Goal: Task Accomplishment & Management: Use online tool/utility

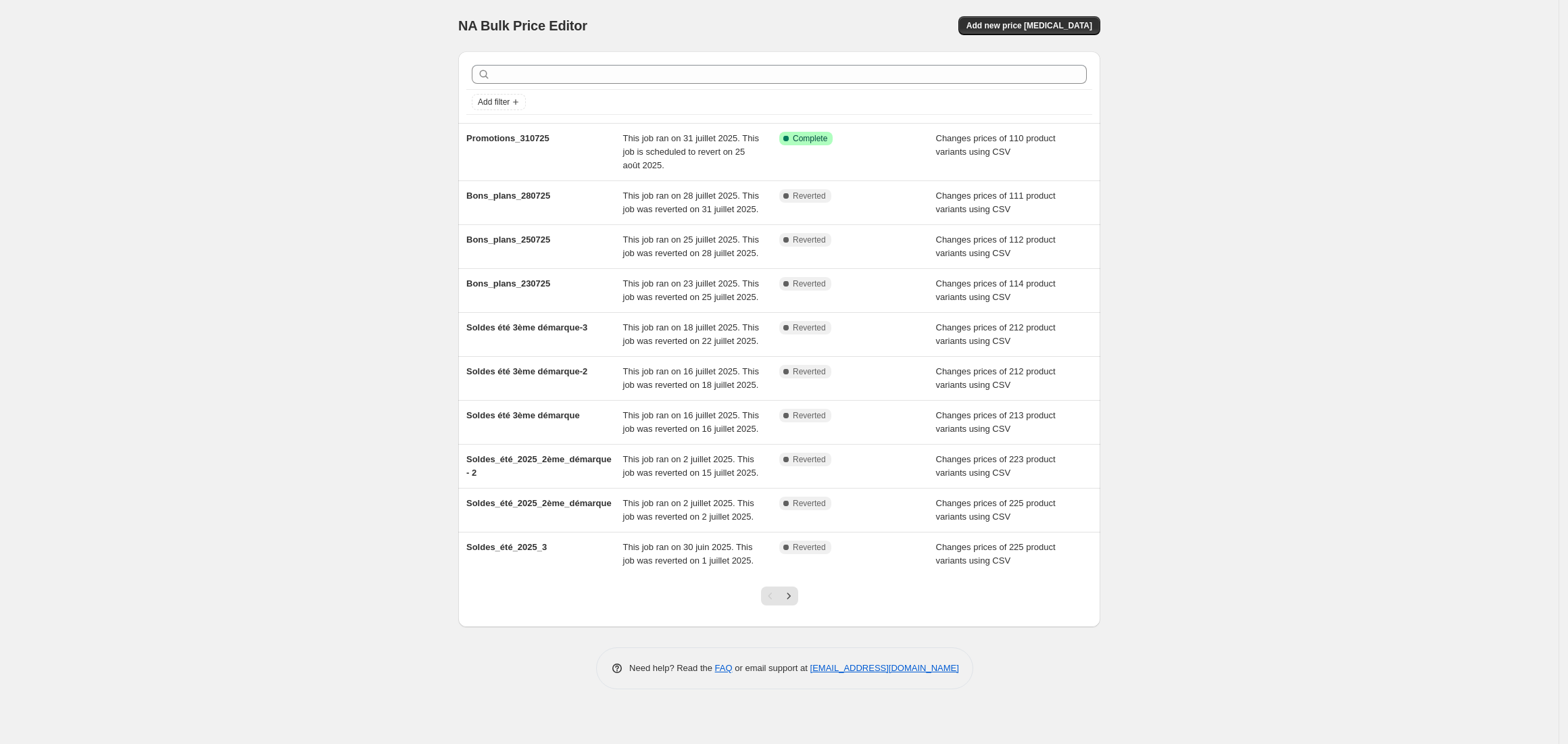
click at [317, 265] on div "NA Bulk Price Editor. This page is ready NA Bulk Price Editor Add new price [ME…" at bounding box center [779, 372] width 1559 height 744
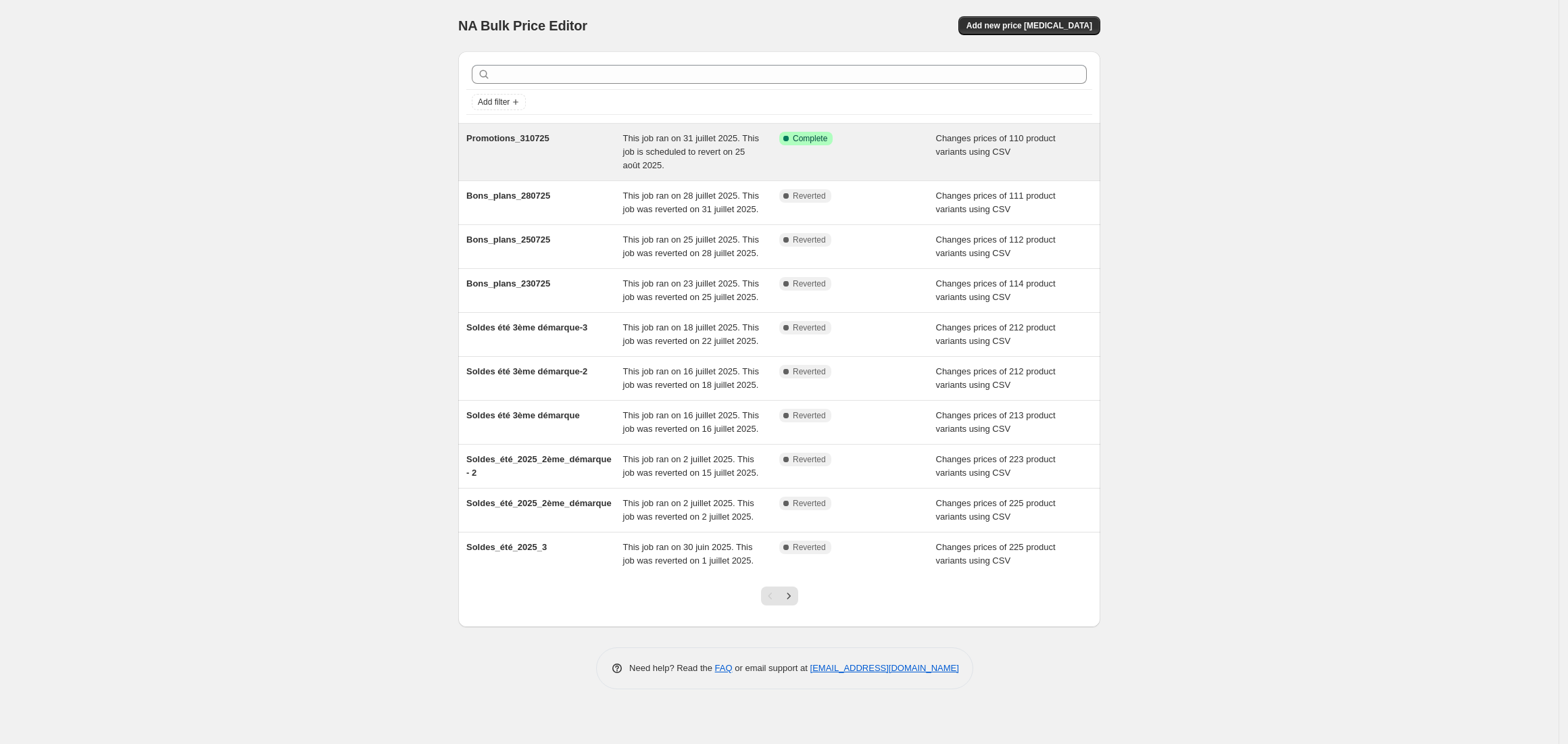
click at [492, 163] on div "Promotions_310725" at bounding box center [545, 152] width 157 height 41
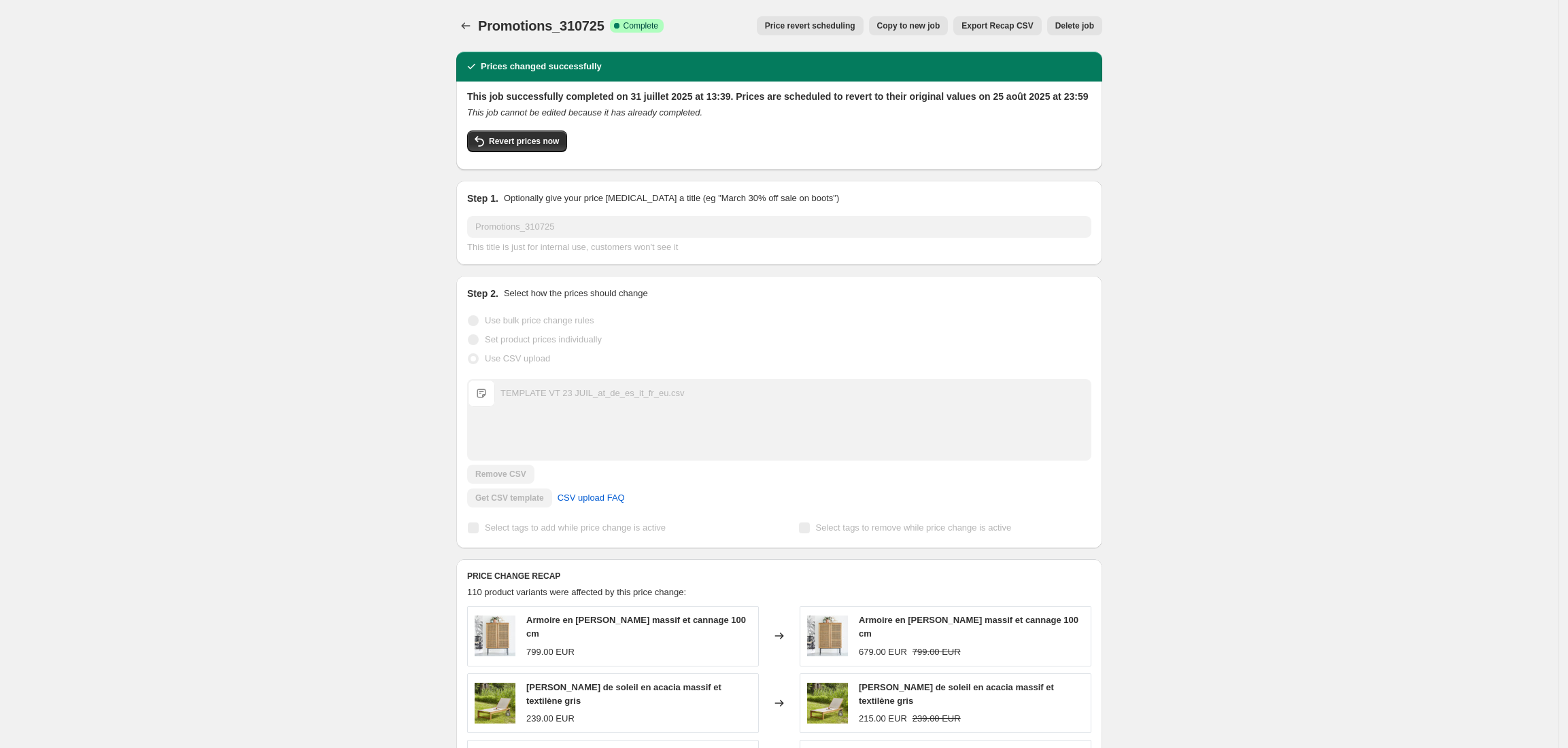
click at [921, 25] on span "Copy to new job" at bounding box center [909, 25] width 63 height 10
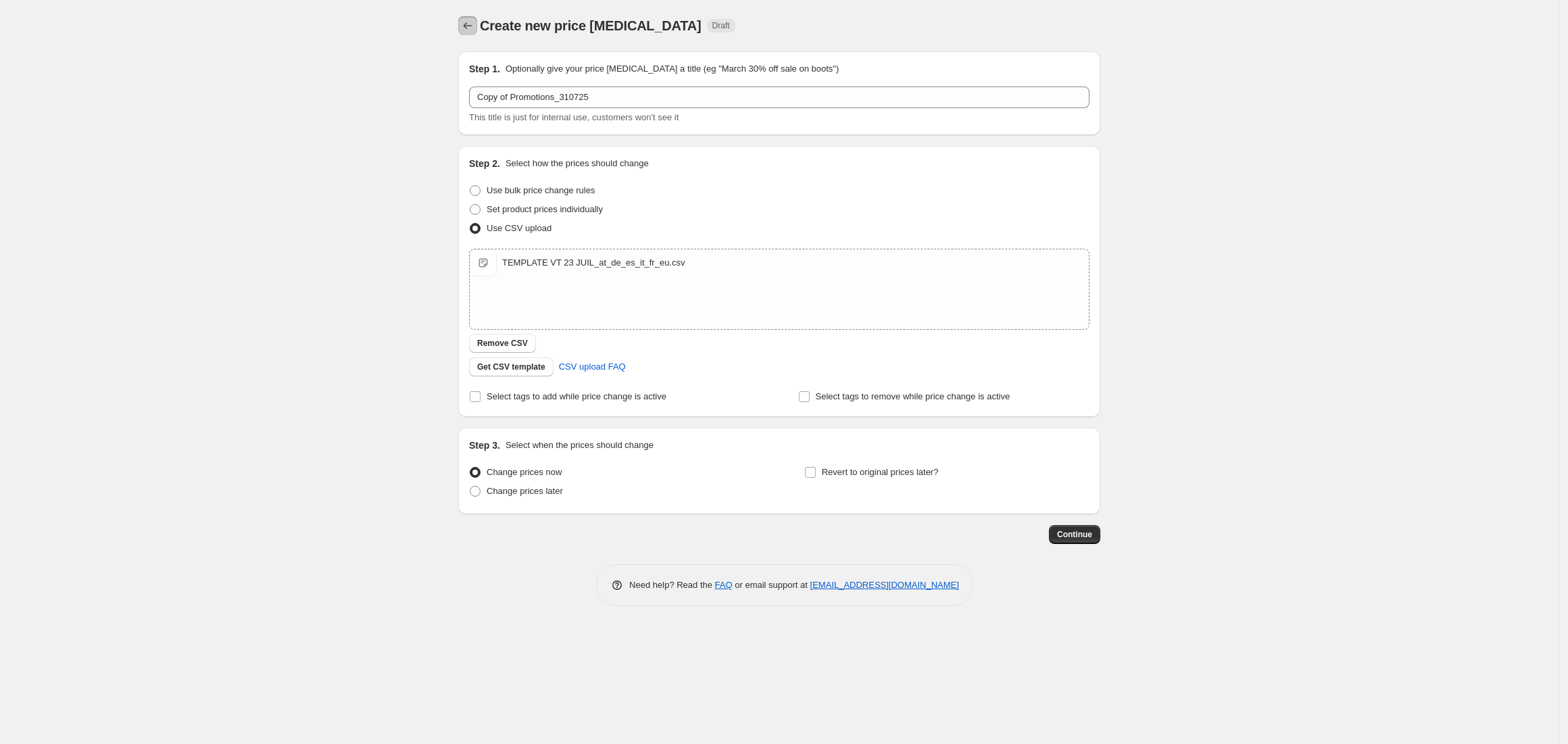
click at [465, 26] on icon "Price change jobs" at bounding box center [467, 26] width 9 height 6
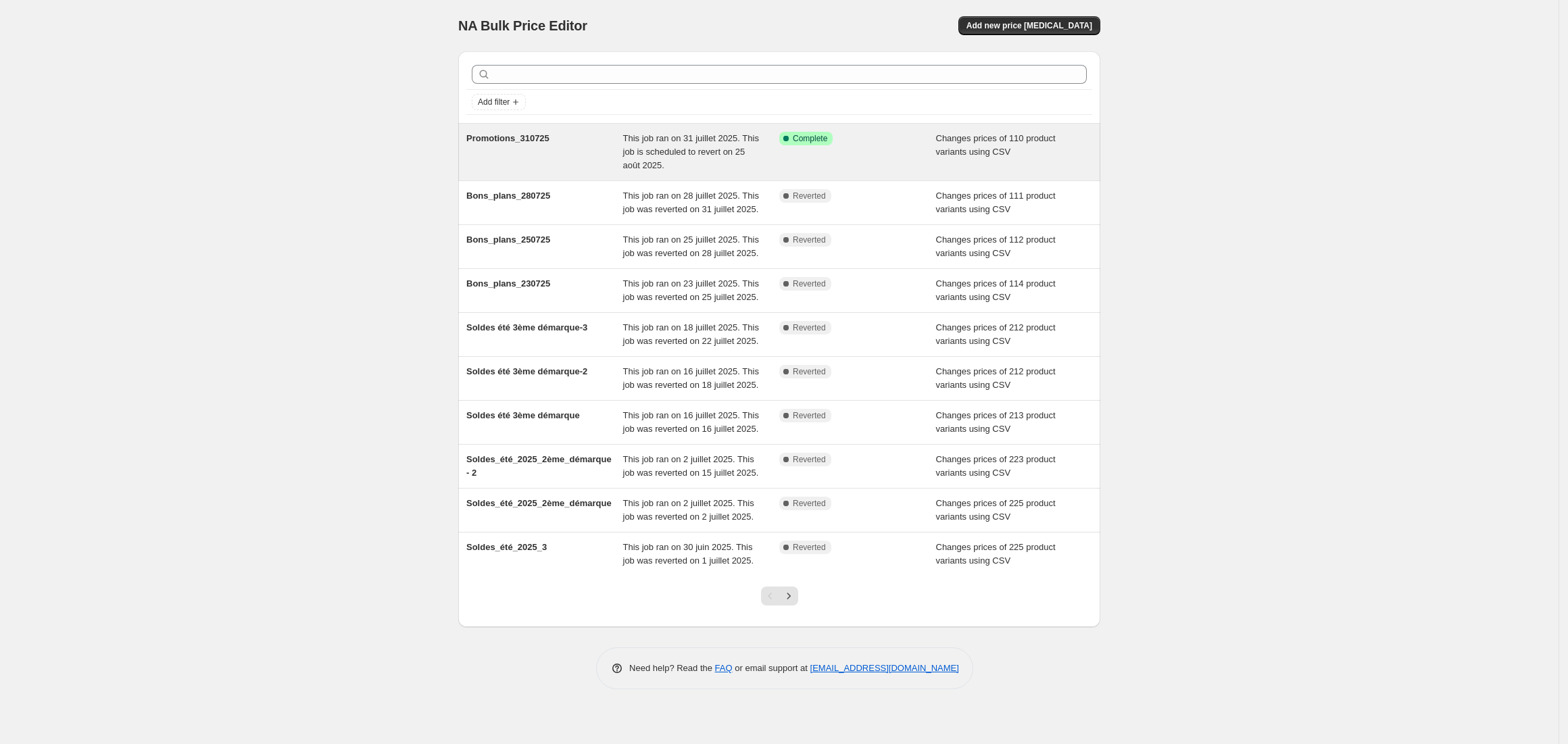
click at [864, 149] on div "Success Complete Complete" at bounding box center [858, 152] width 157 height 41
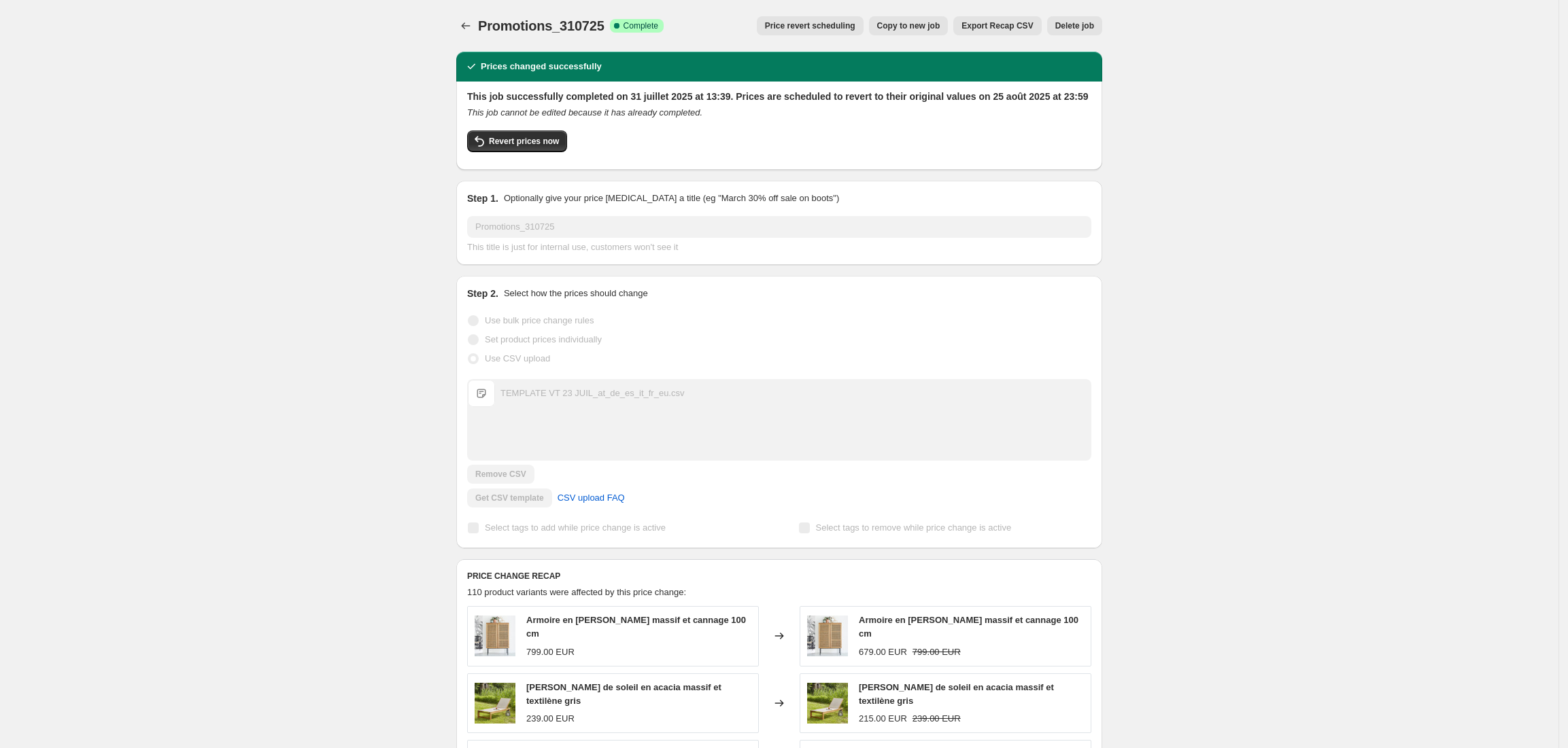
click at [841, 27] on span "Price revert scheduling" at bounding box center [810, 25] width 90 height 10
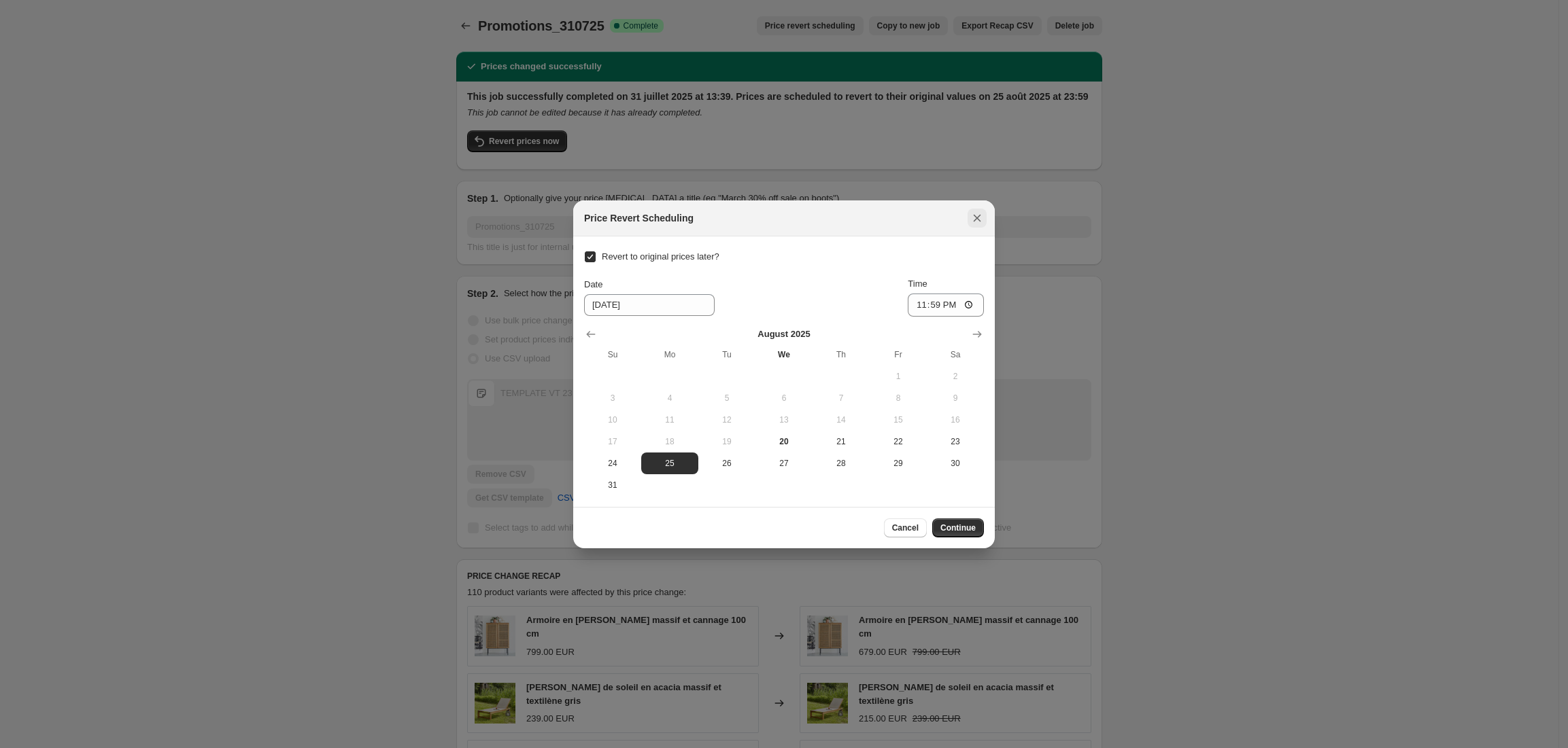
click at [982, 215] on icon "Close" at bounding box center [976, 218] width 14 height 14
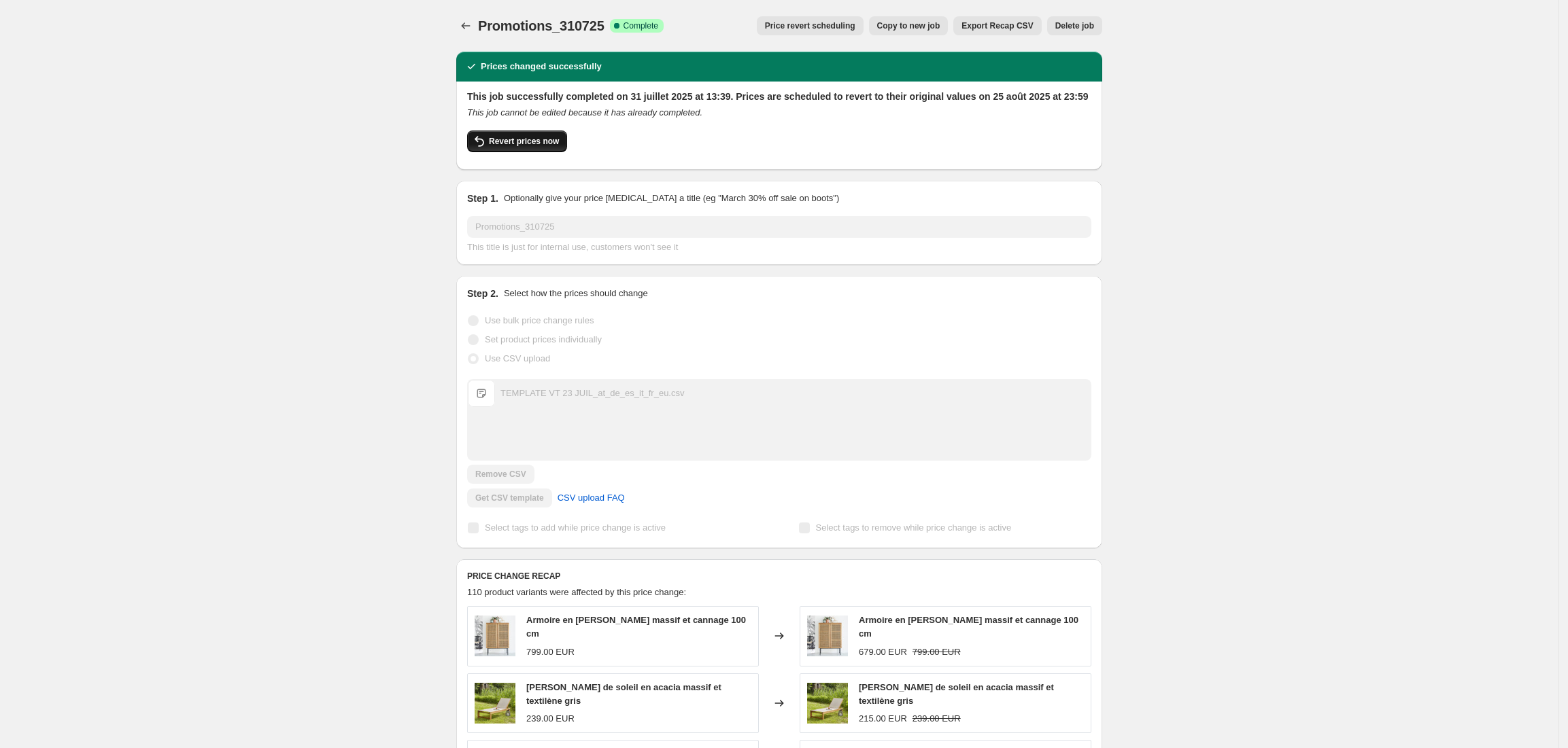
click at [539, 143] on span "Revert prices now" at bounding box center [523, 141] width 70 height 10
checkbox input "false"
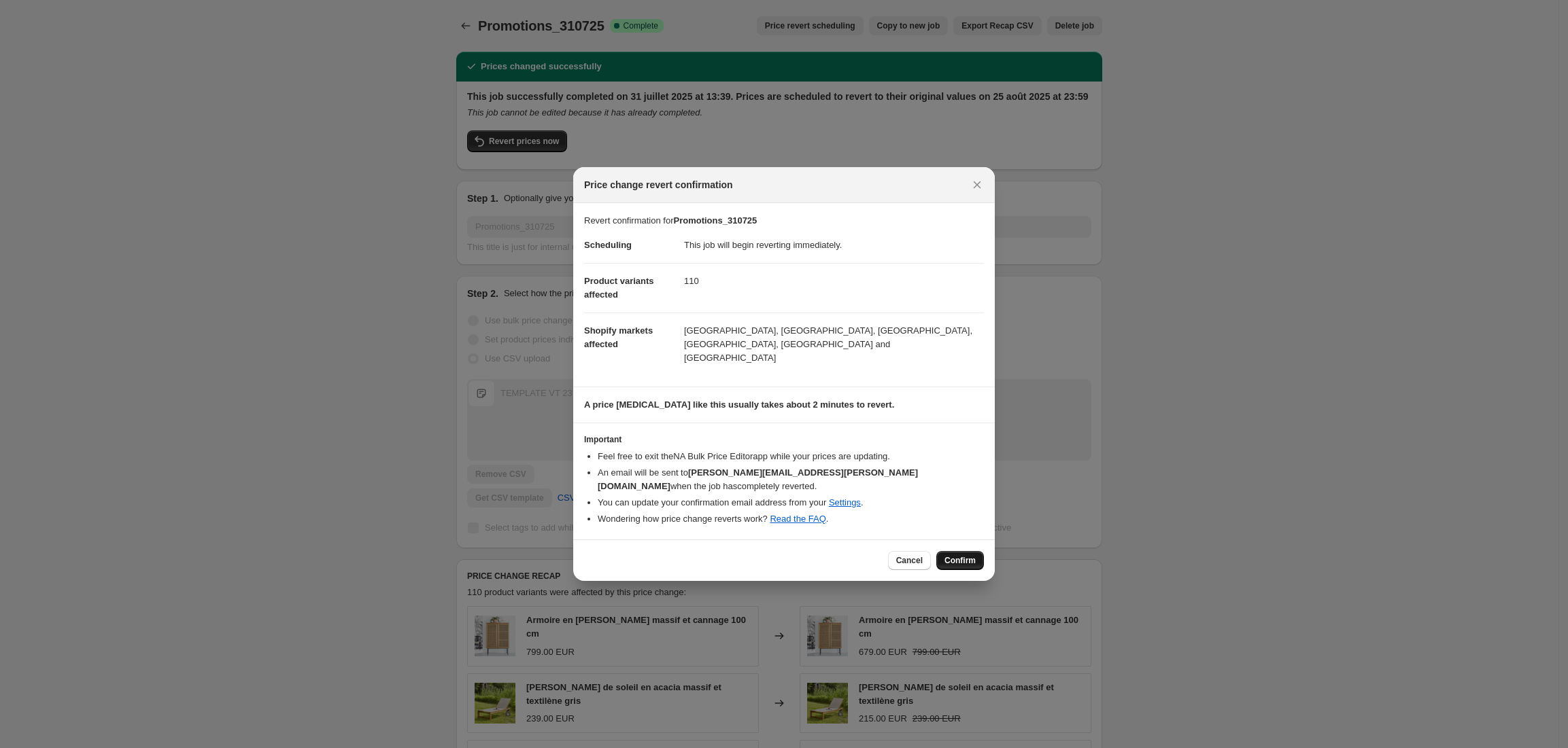
click at [965, 555] on span "Confirm" at bounding box center [959, 560] width 31 height 10
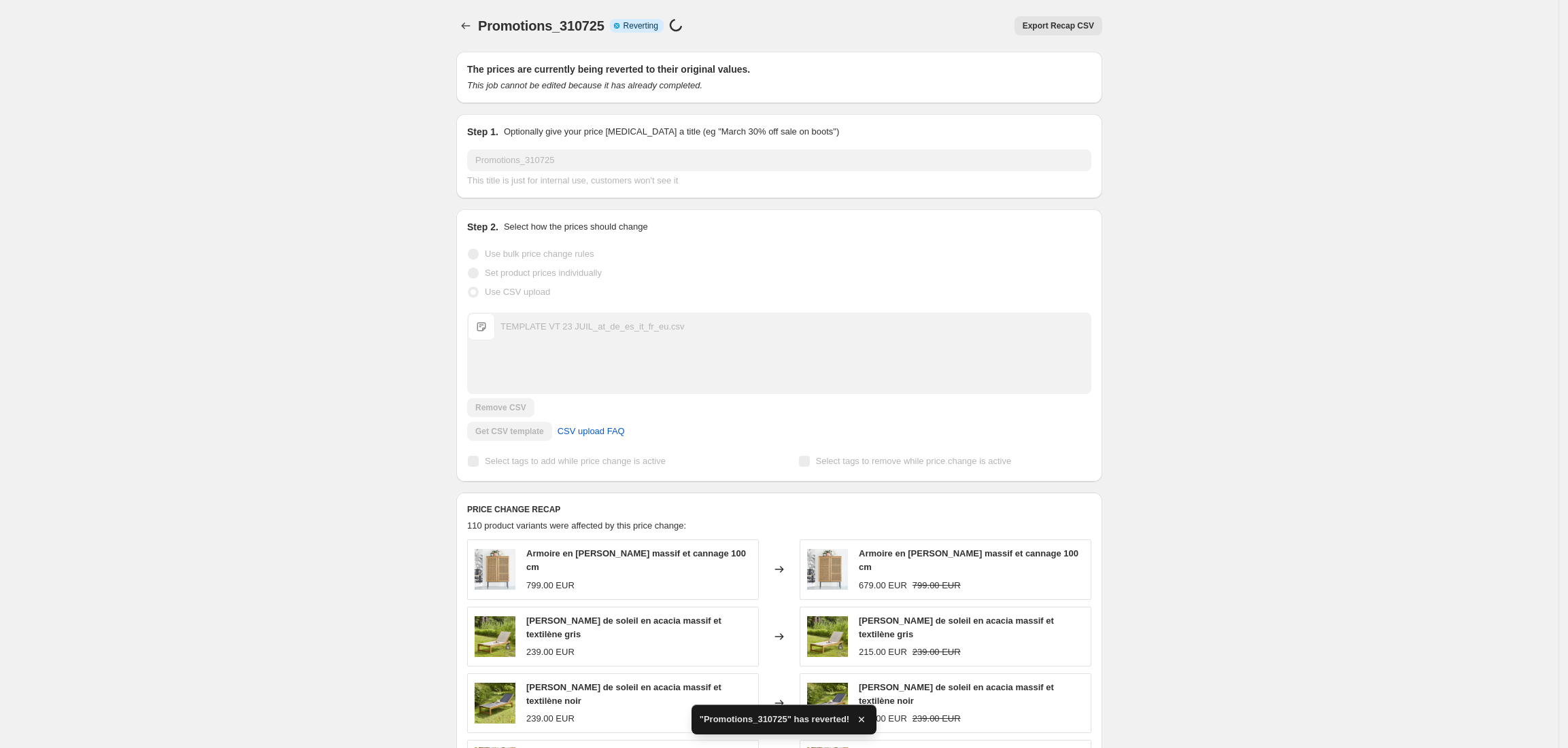
checkbox input "true"
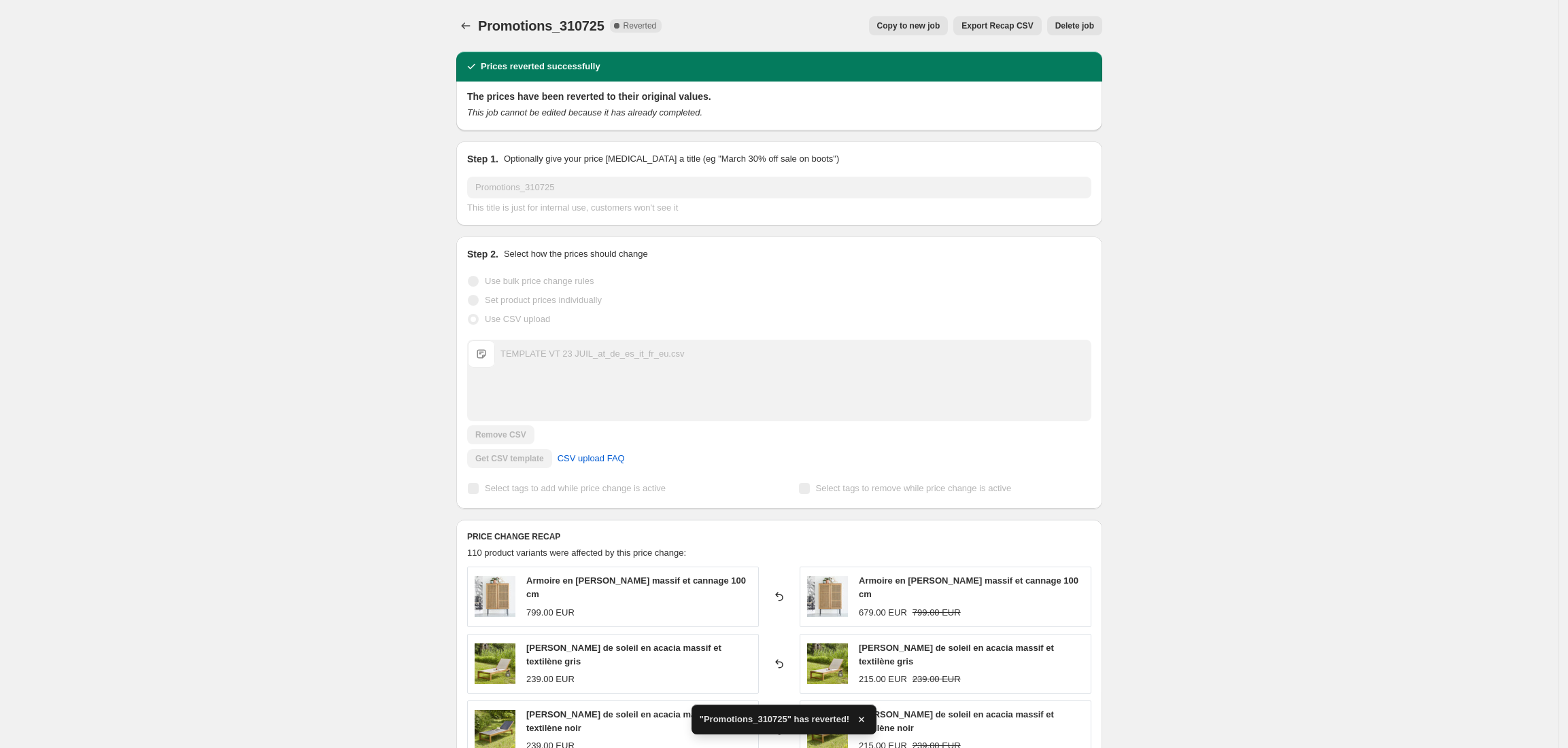
click at [925, 19] on button "Copy to new job" at bounding box center [909, 26] width 80 height 19
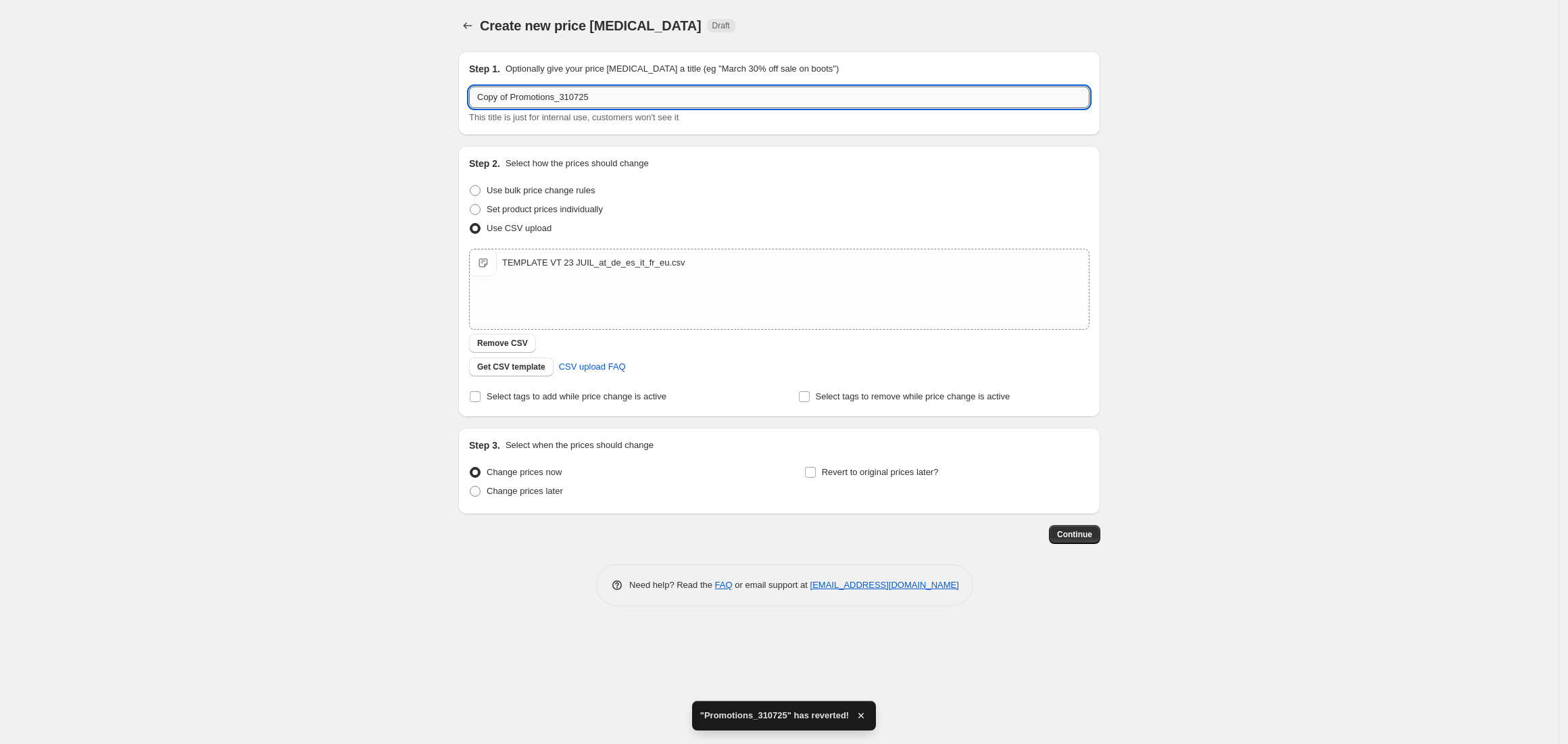
click at [510, 98] on input "Copy of Promotions_310725" at bounding box center [779, 97] width 620 height 22
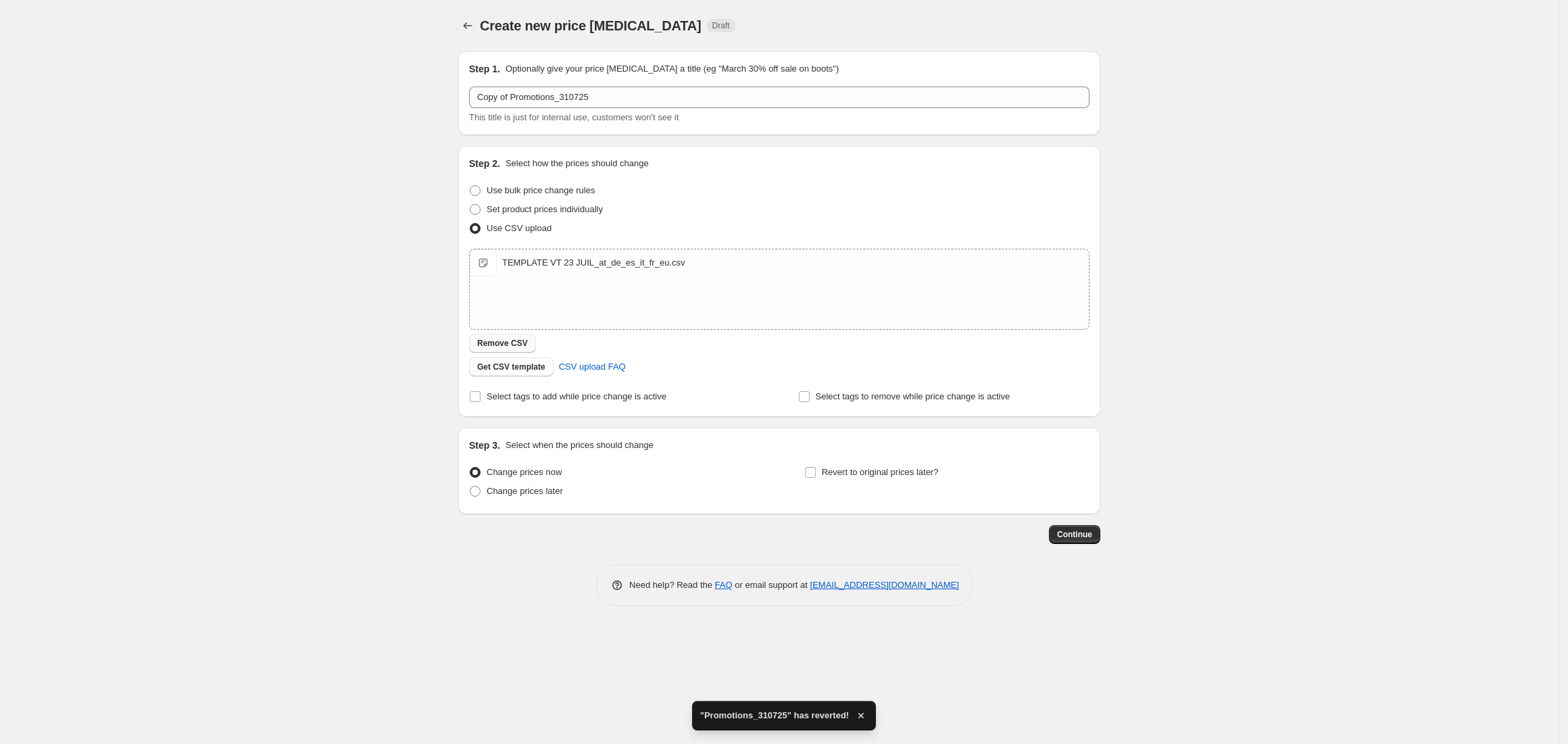
click at [493, 338] on button "Remove CSV" at bounding box center [502, 344] width 67 height 19
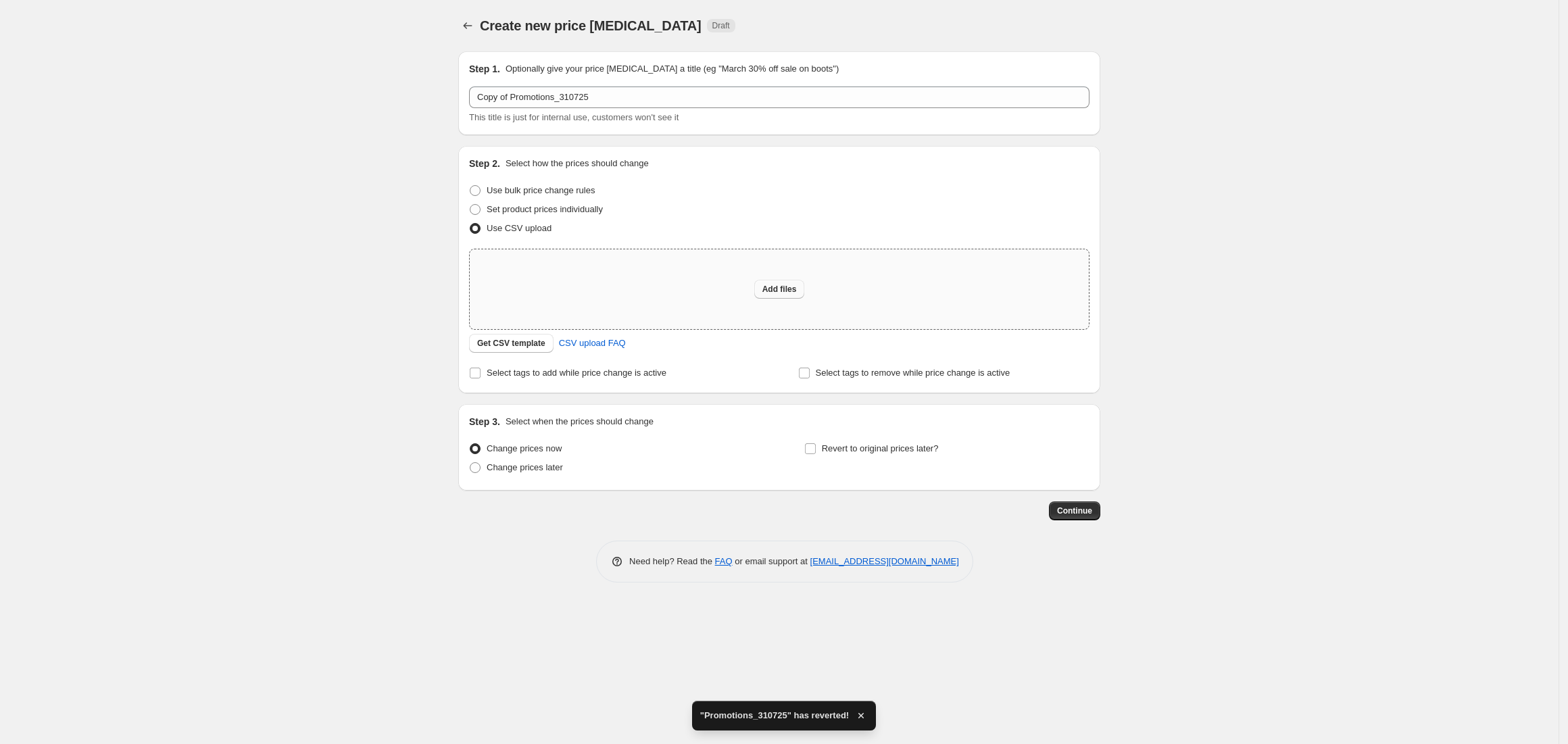
click at [770, 291] on span "Add files" at bounding box center [779, 289] width 34 height 10
type input "C:\fakepath\TEMPLATE VT 23 JUIL_at_de_es_it_fr_eu-2.csv"
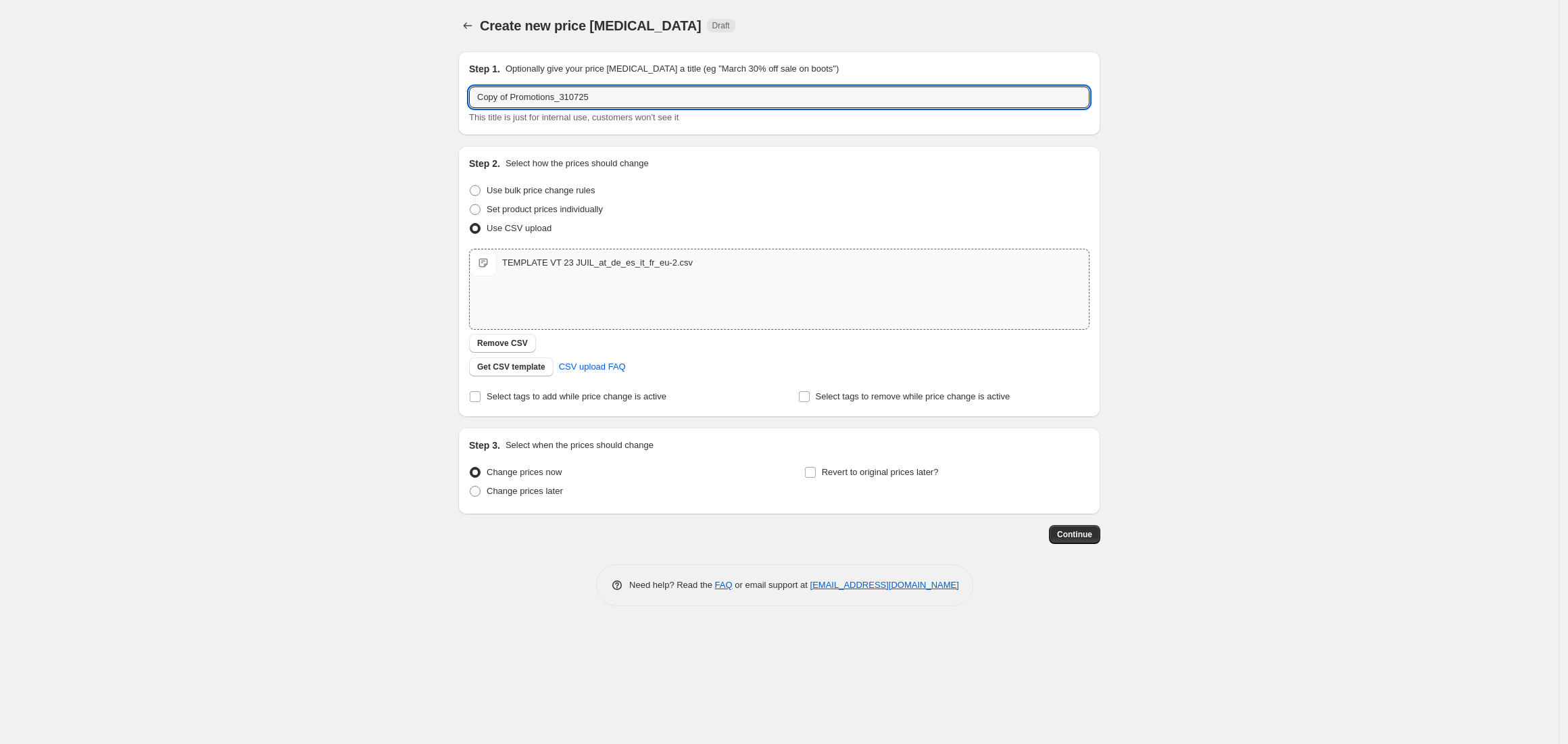
drag, startPoint x: 510, startPoint y: 99, endPoint x: 372, endPoint y: 98, distance: 138.0
click at [379, 97] on div "Create new price change job. This page is ready Create new price change job Dra…" at bounding box center [779, 372] width 1559 height 744
click at [546, 101] on input "Promotions_310725" at bounding box center [779, 97] width 620 height 22
click at [534, 99] on input "Promotions_20825" at bounding box center [779, 97] width 620 height 22
type input "Promotions_200825"
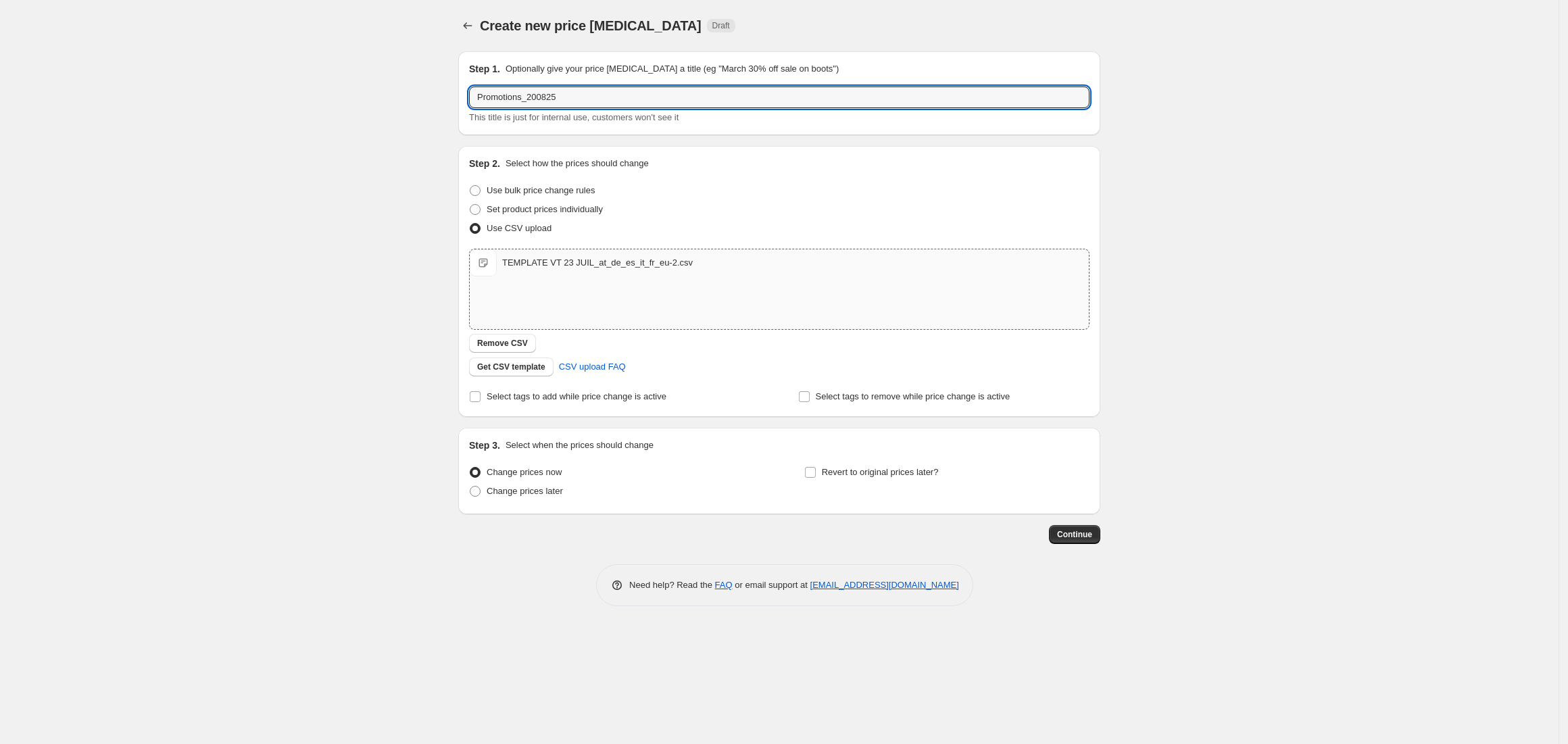
click at [416, 222] on div "Create new price change job. This page is ready Create new price change job Dra…" at bounding box center [779, 372] width 1559 height 744
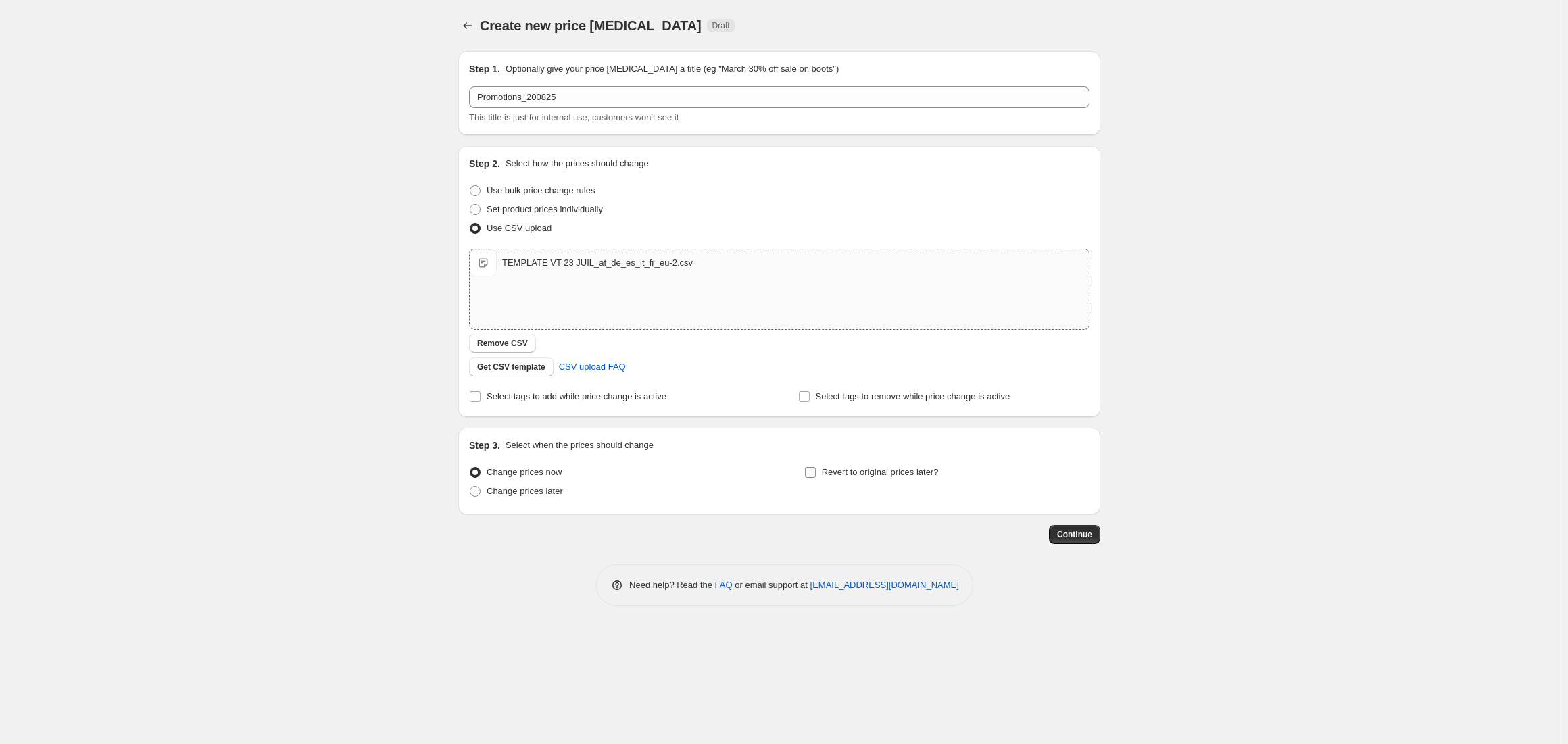
click at [809, 472] on input "Revert to original prices later?" at bounding box center [810, 472] width 10 height 10
checkbox input "true"
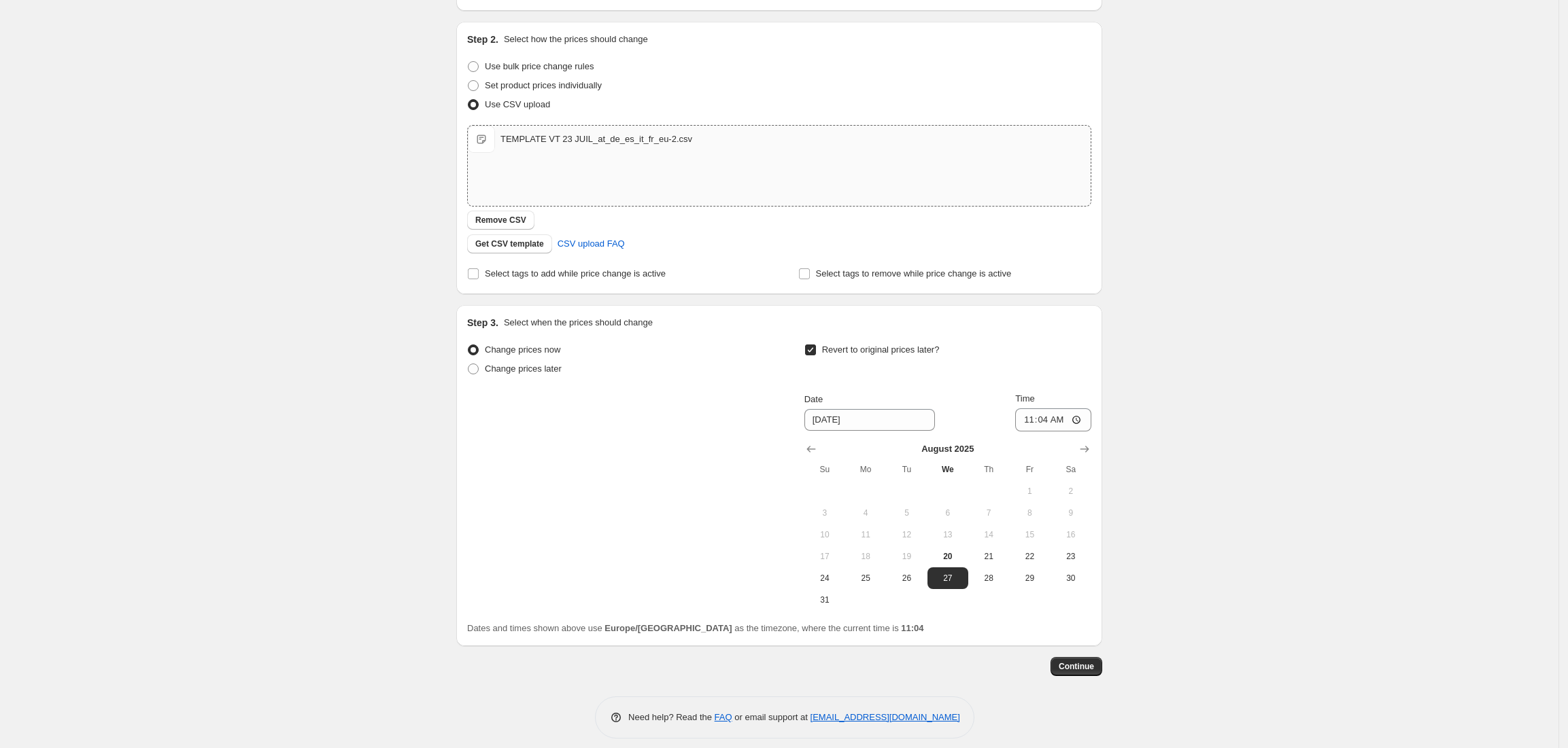
scroll to position [136, 0]
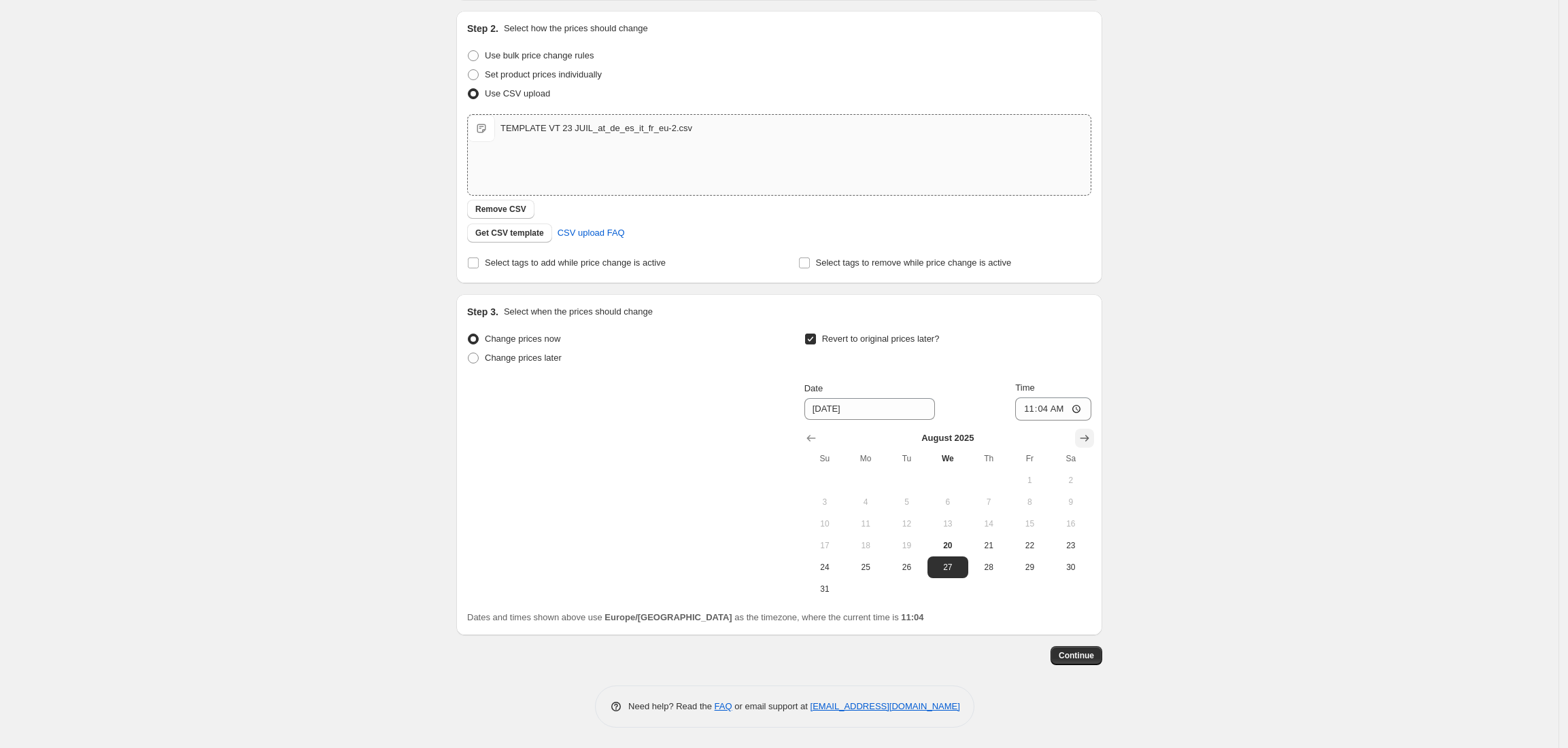
click at [1086, 433] on icon "Show next month, September 2025" at bounding box center [1084, 438] width 14 height 14
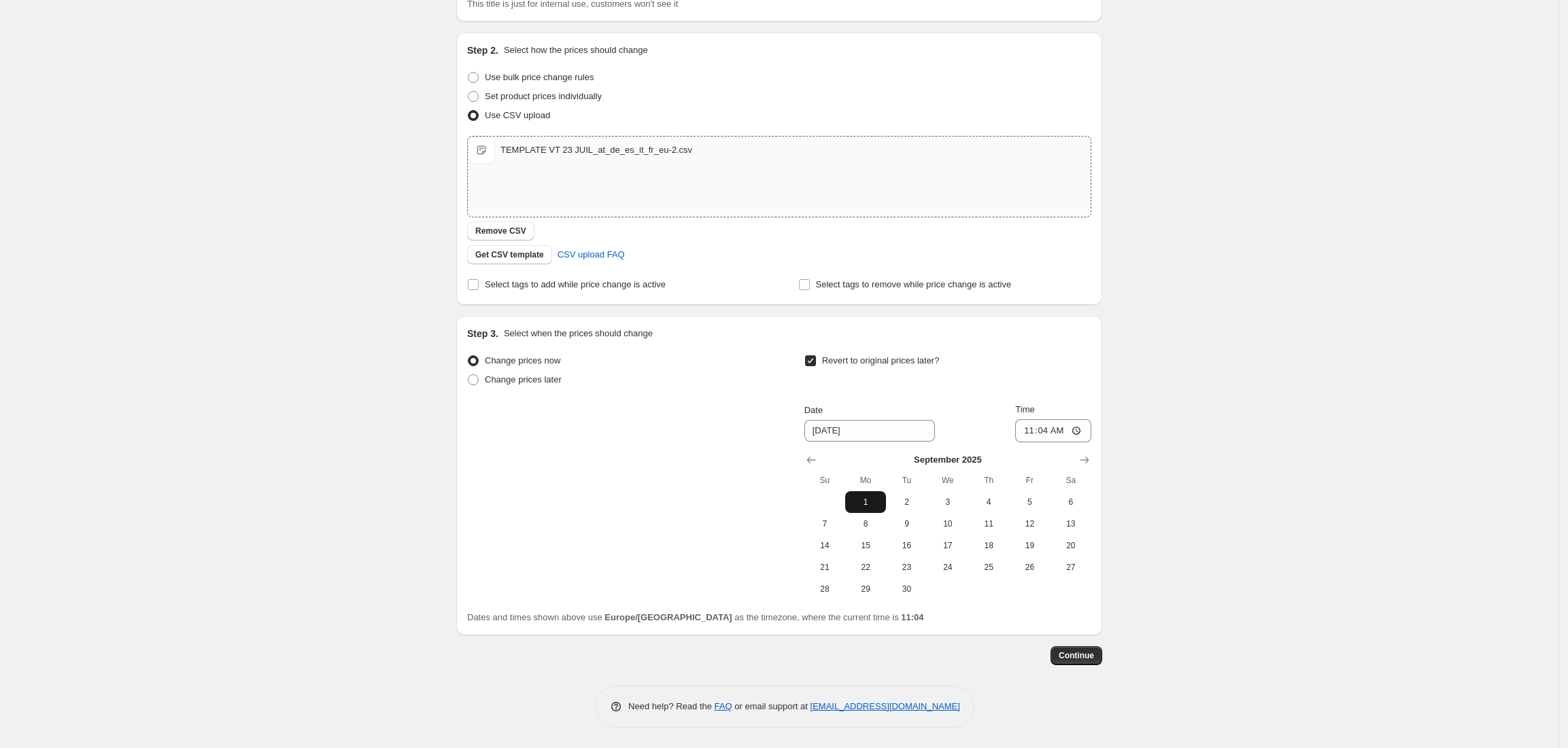
click at [871, 505] on span "1" at bounding box center [865, 501] width 30 height 10
type input "[DATE]"
click at [1055, 428] on input "11:04" at bounding box center [1053, 430] width 76 height 23
type input "23:59"
click at [1077, 659] on span "Continue" at bounding box center [1076, 655] width 35 height 10
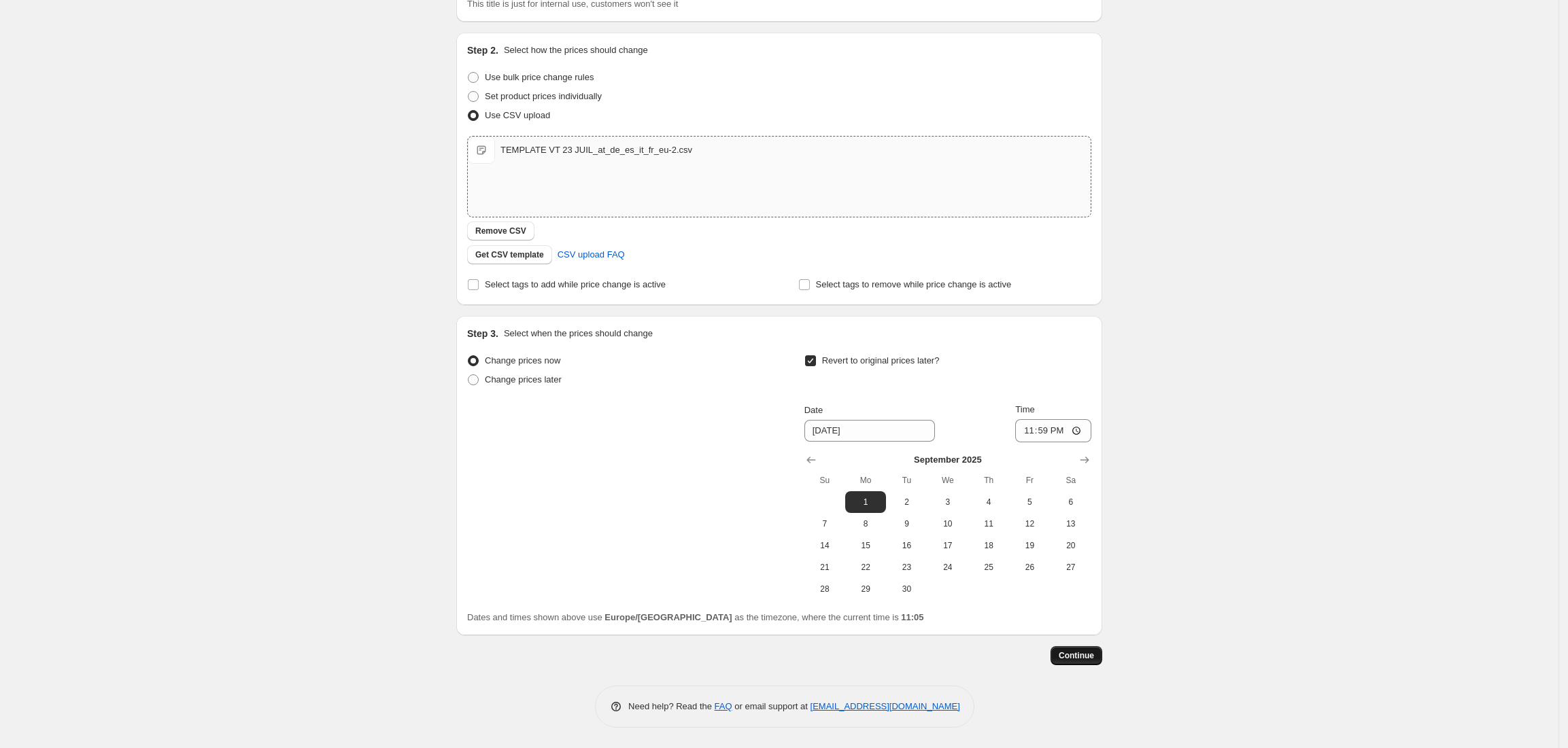
scroll to position [0, 0]
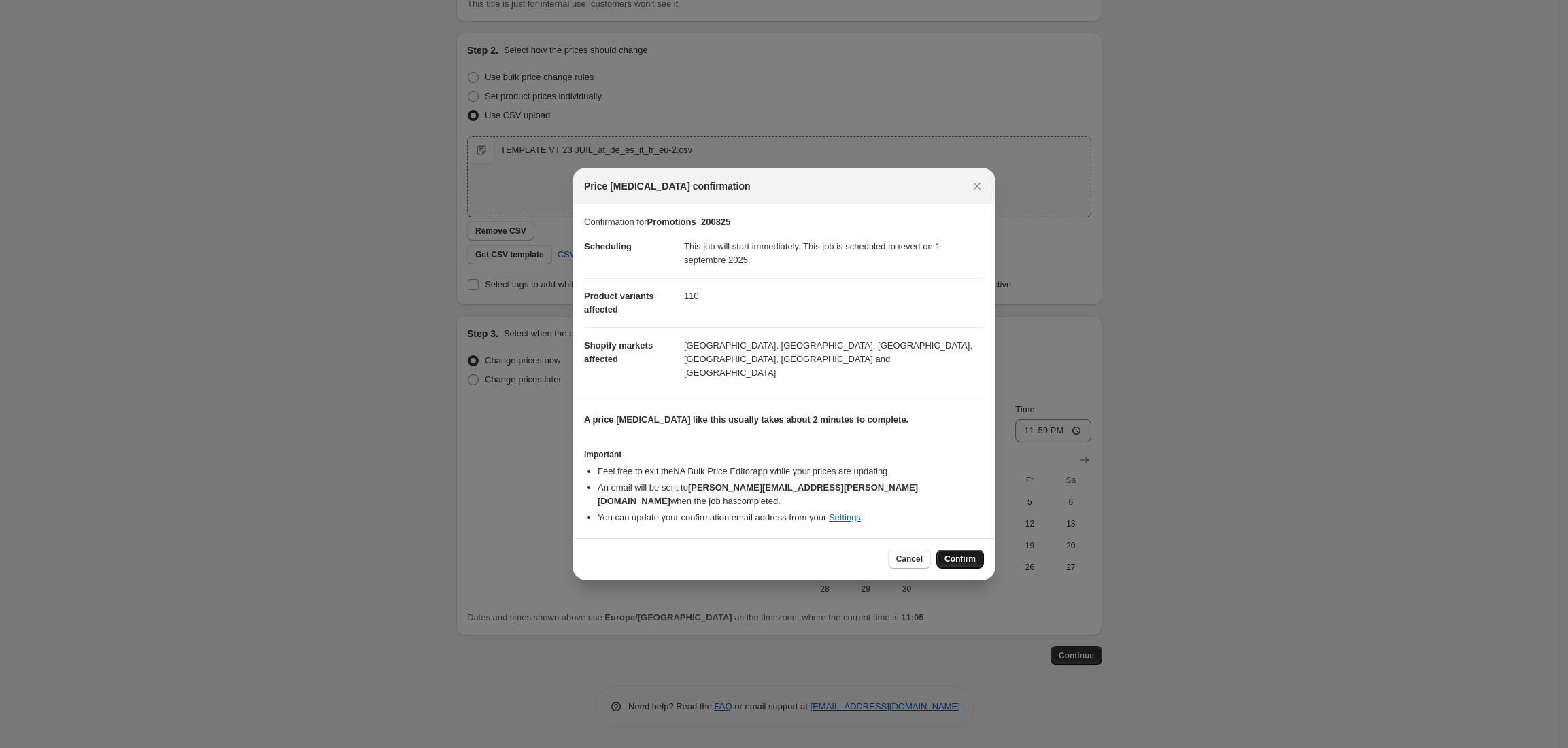
click at [960, 554] on span "Confirm" at bounding box center [959, 559] width 31 height 10
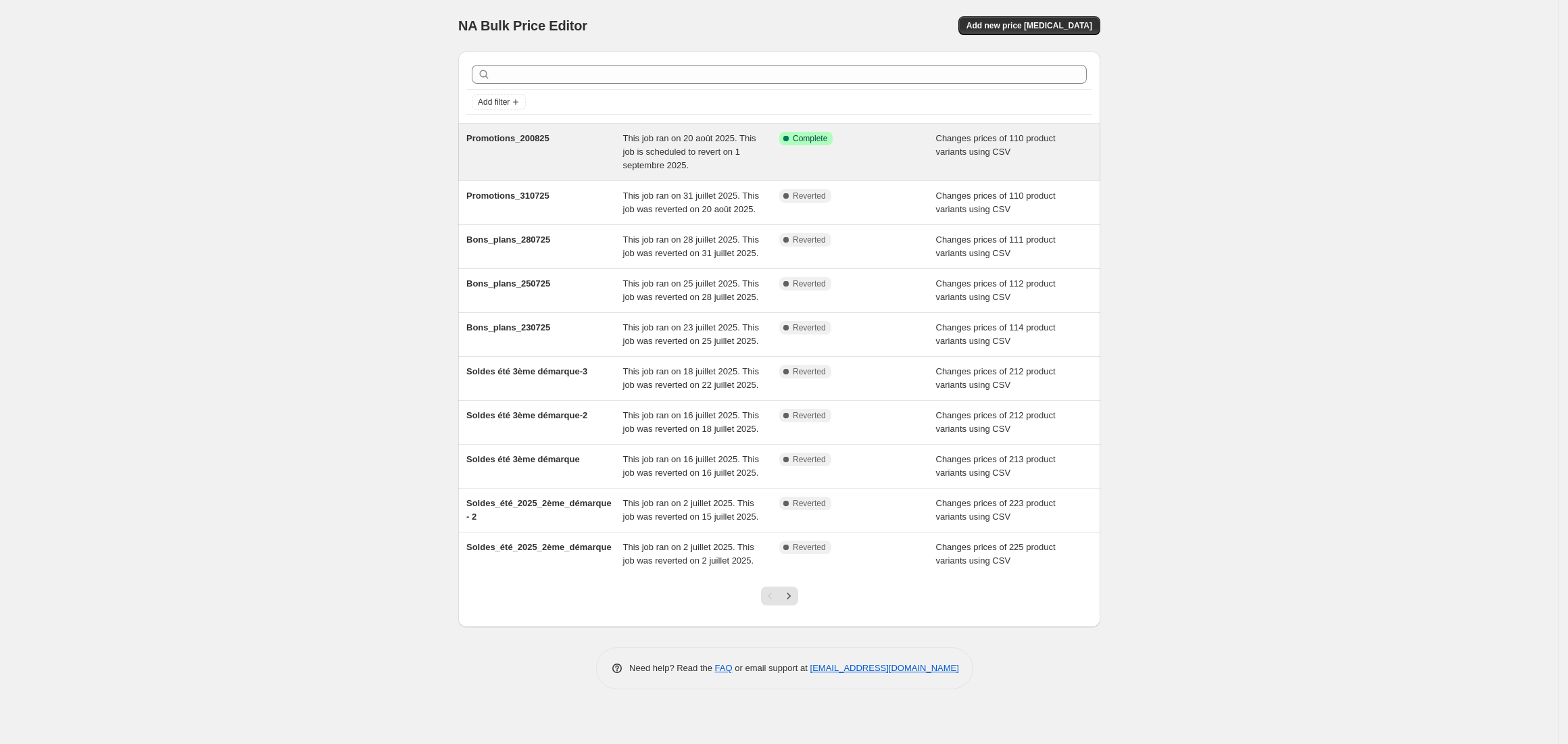
click at [907, 150] on div "Success Complete Complete" at bounding box center [858, 152] width 157 height 41
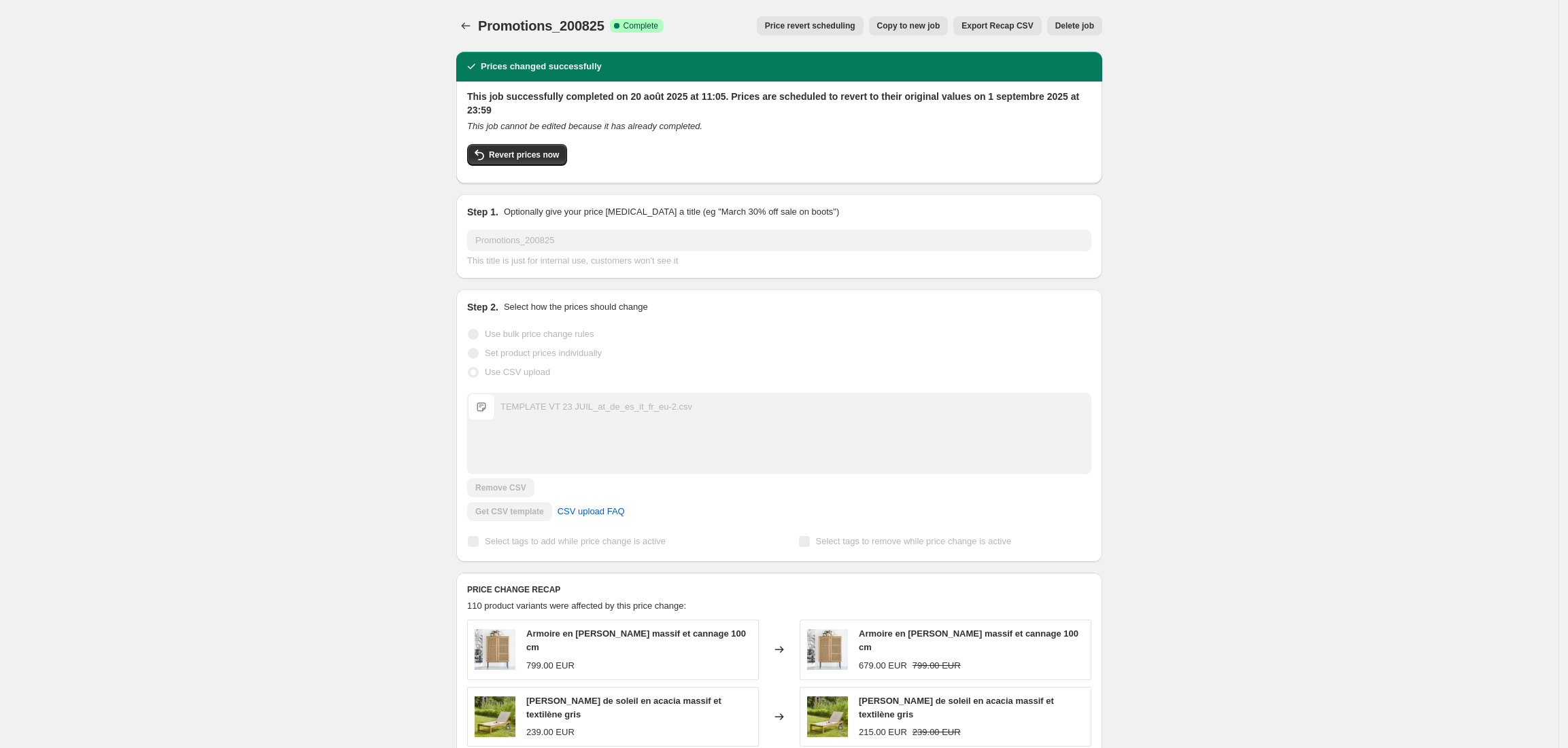
drag, startPoint x: 1290, startPoint y: 293, endPoint x: 1268, endPoint y: 245, distance: 52.8
click at [1290, 293] on div "Promotions_200825. This page is ready Promotions_200825 Success Complete Comple…" at bounding box center [779, 705] width 1558 height 1411
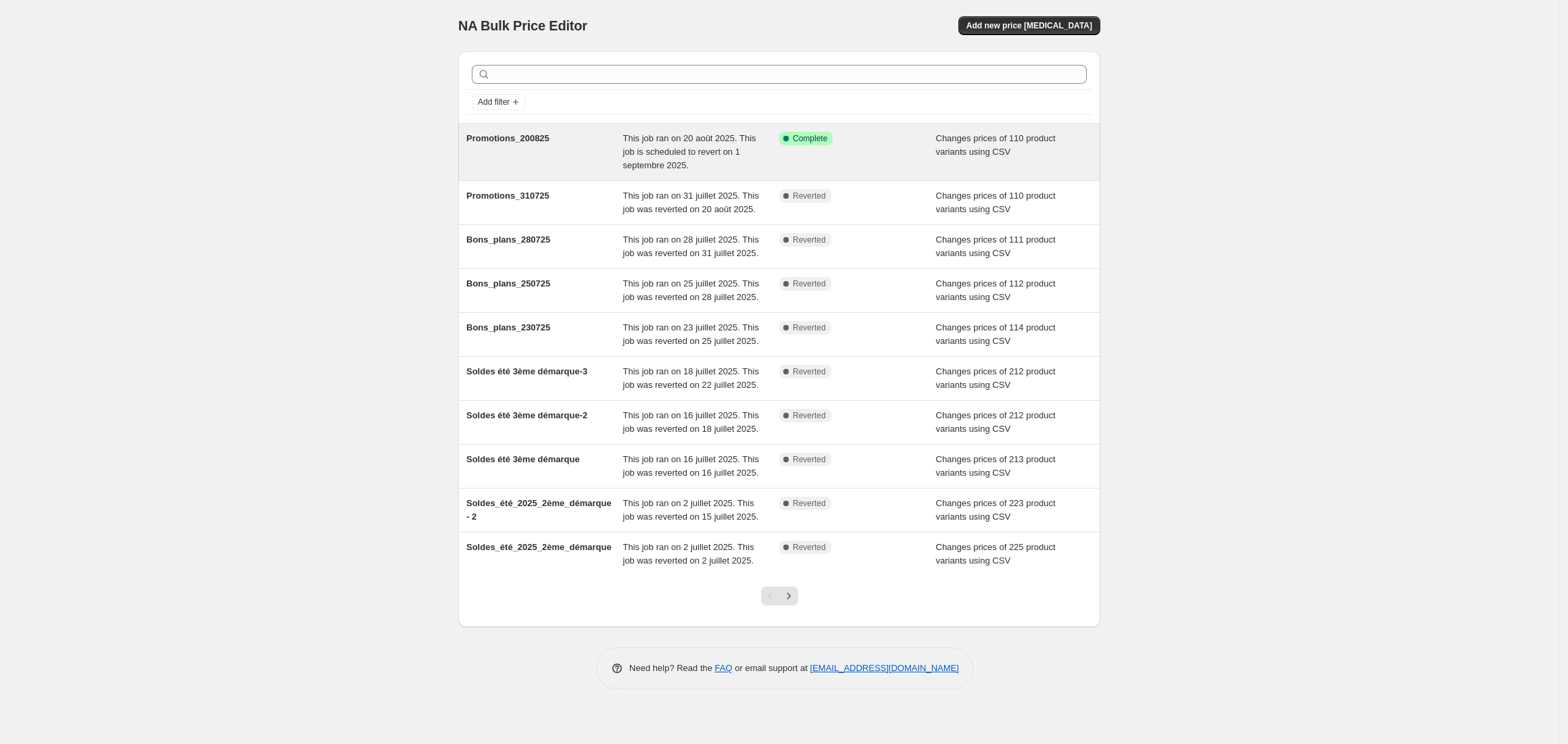
click at [895, 158] on div "Success Complete Complete" at bounding box center [858, 152] width 157 height 41
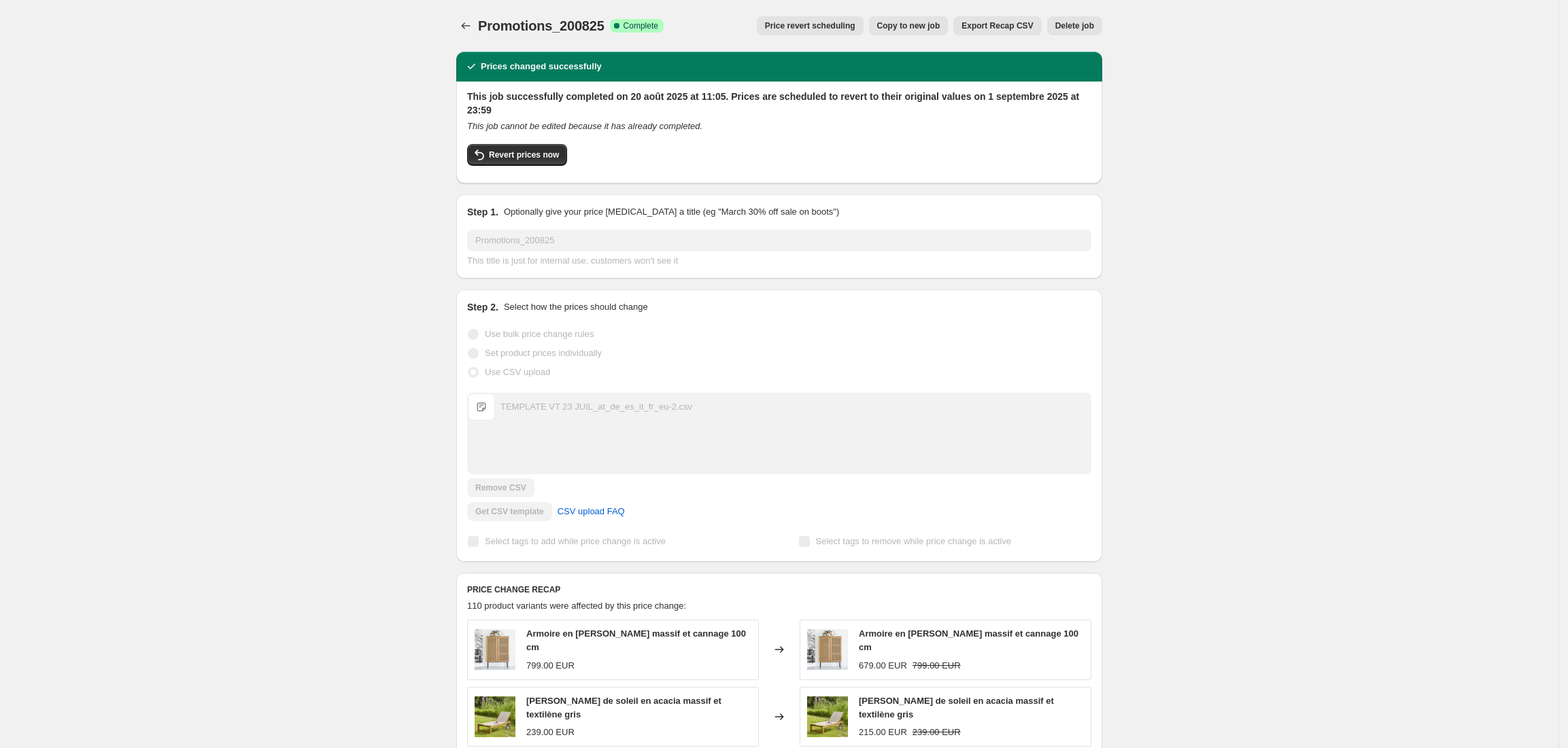
click at [848, 30] on span "Price revert scheduling" at bounding box center [810, 25] width 90 height 10
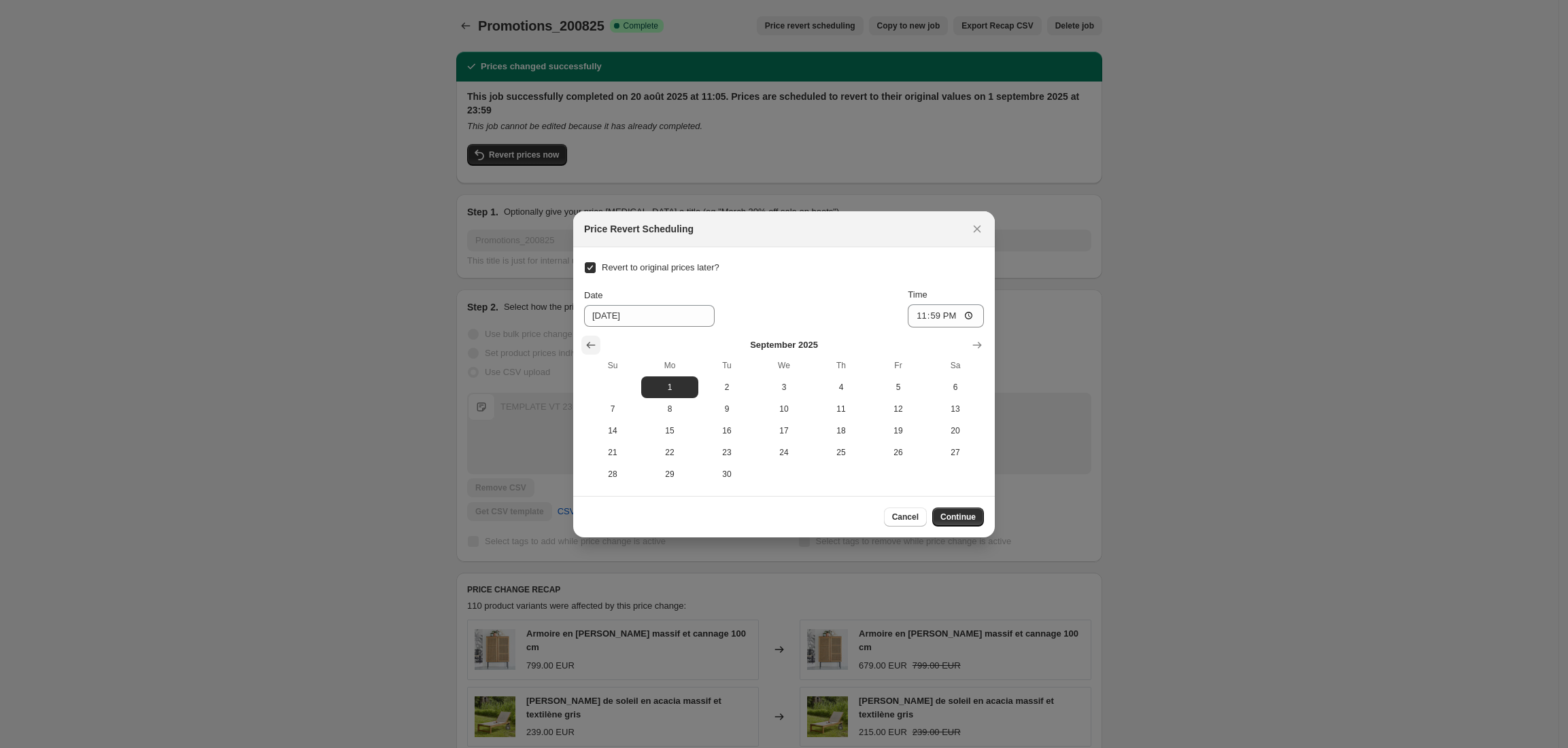
click at [584, 349] on icon "Show previous month, August 2025" at bounding box center [590, 345] width 14 height 14
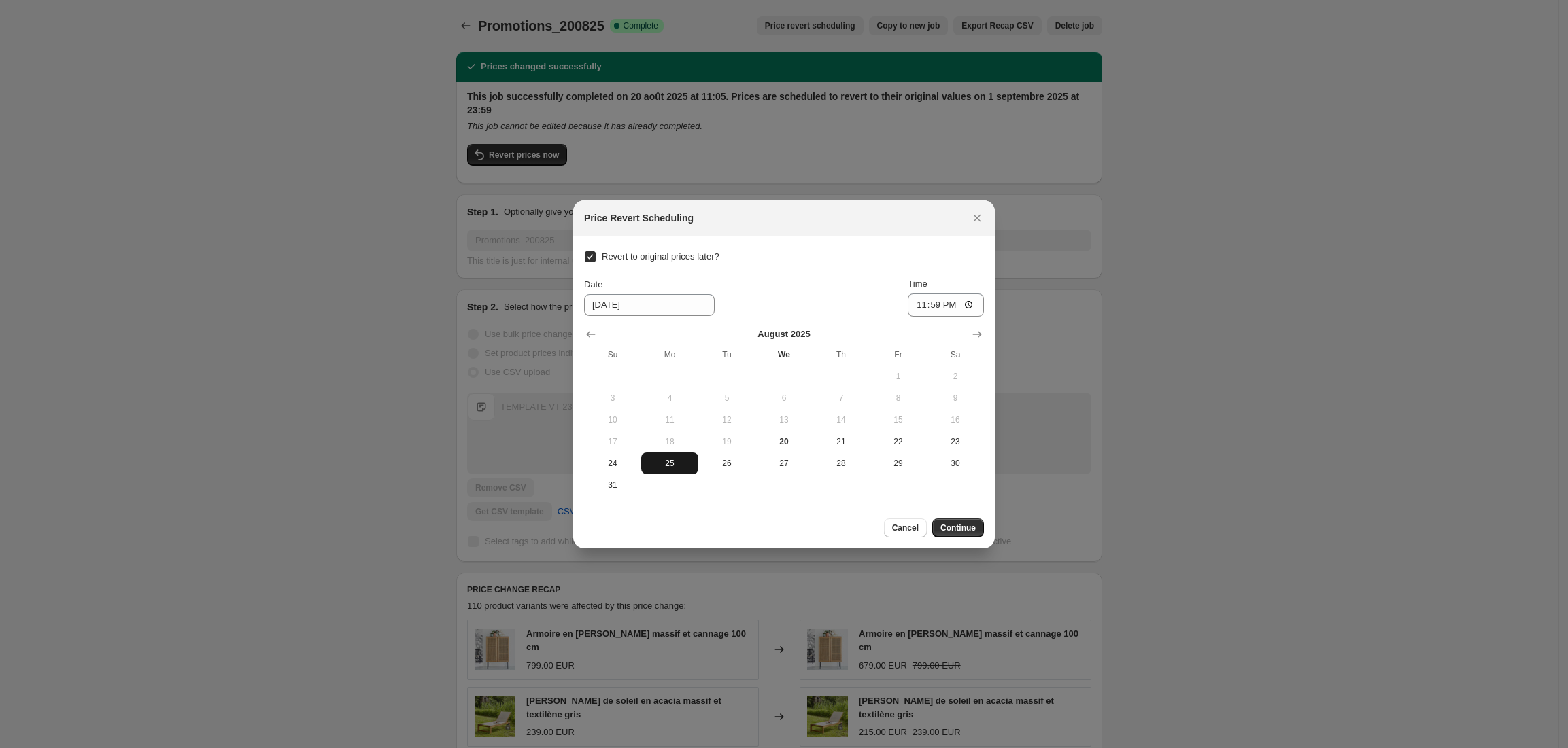
click at [666, 468] on span "25" at bounding box center [669, 463] width 46 height 10
type input "8/25/2025"
click at [968, 526] on span "Continue" at bounding box center [958, 527] width 35 height 10
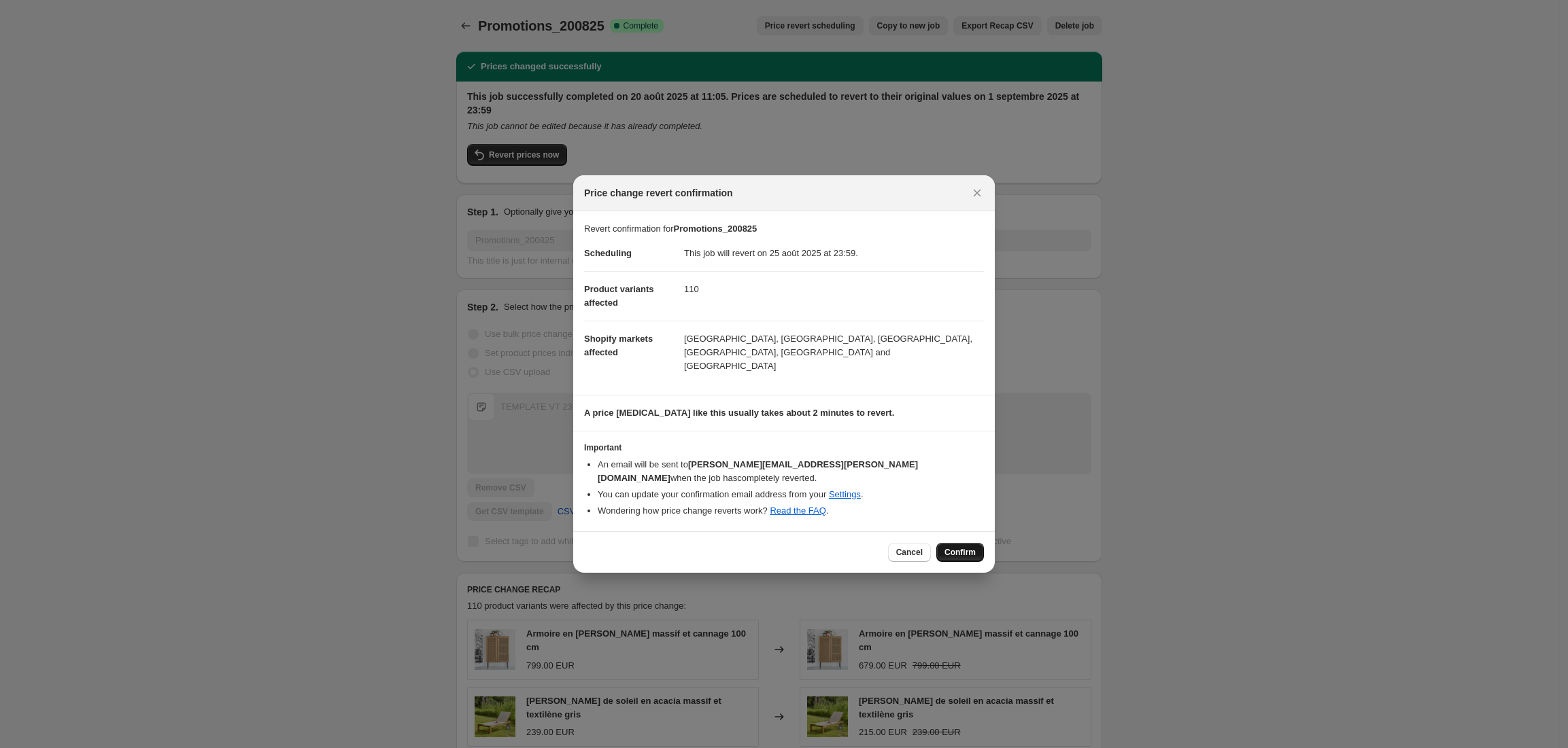
click at [961, 547] on span "Confirm" at bounding box center [959, 552] width 31 height 10
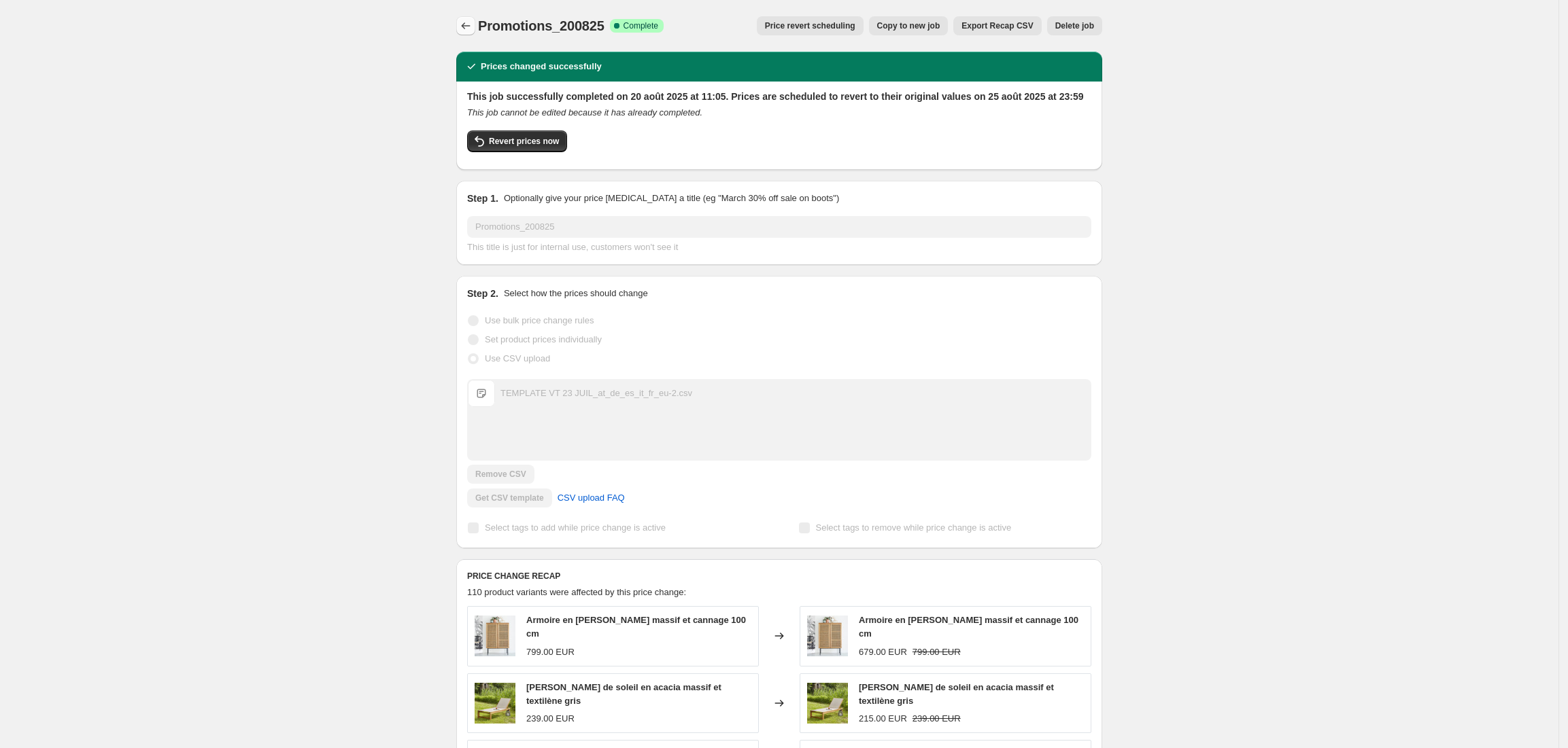
click at [472, 19] on icon "Price change jobs" at bounding box center [465, 26] width 14 height 14
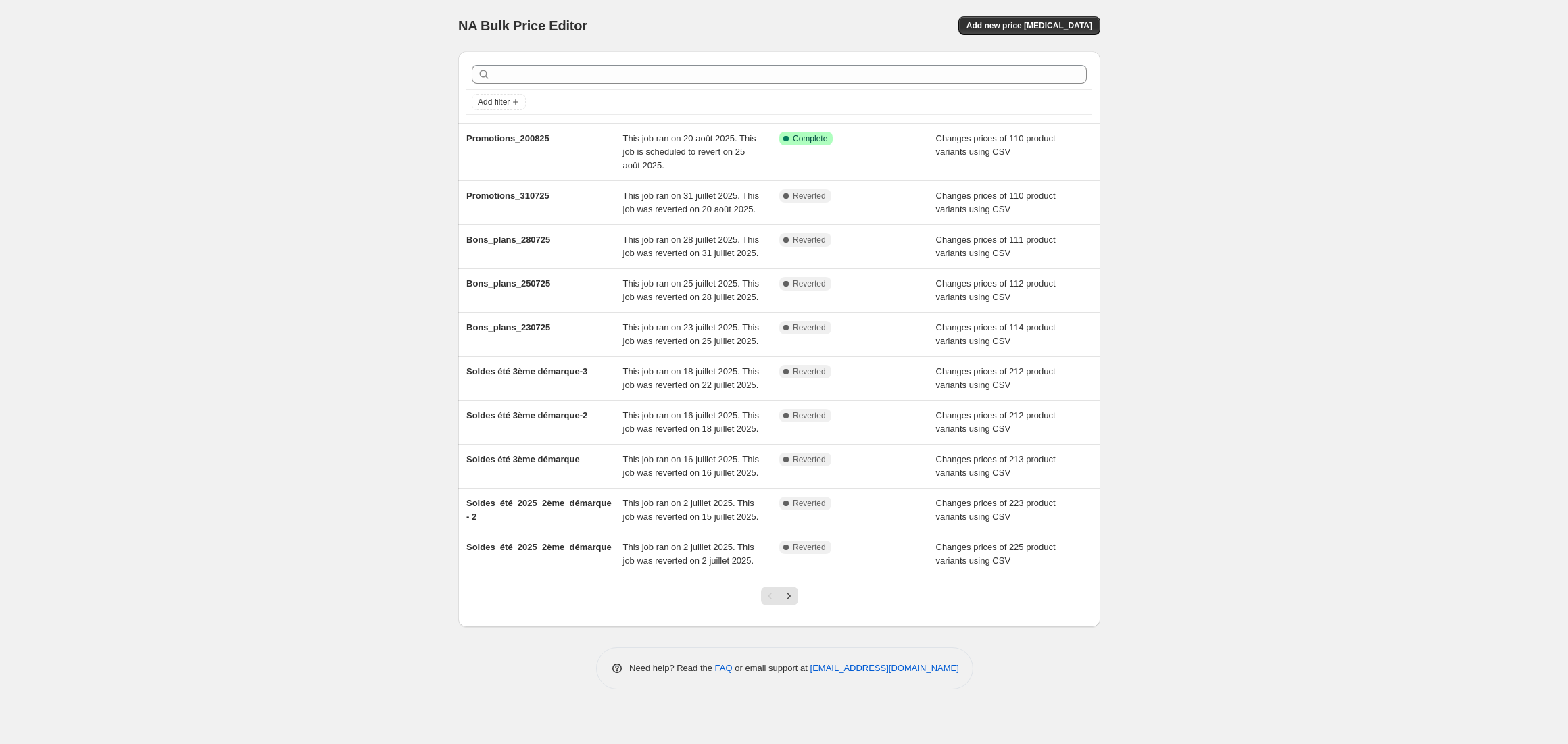
drag, startPoint x: 426, startPoint y: 198, endPoint x: 434, endPoint y: 141, distance: 57.6
click at [426, 198] on div "NA Bulk Price Editor. This page is ready NA Bulk Price Editor Add new price cha…" at bounding box center [779, 372] width 1559 height 744
